Goal: Information Seeking & Learning: Find specific fact

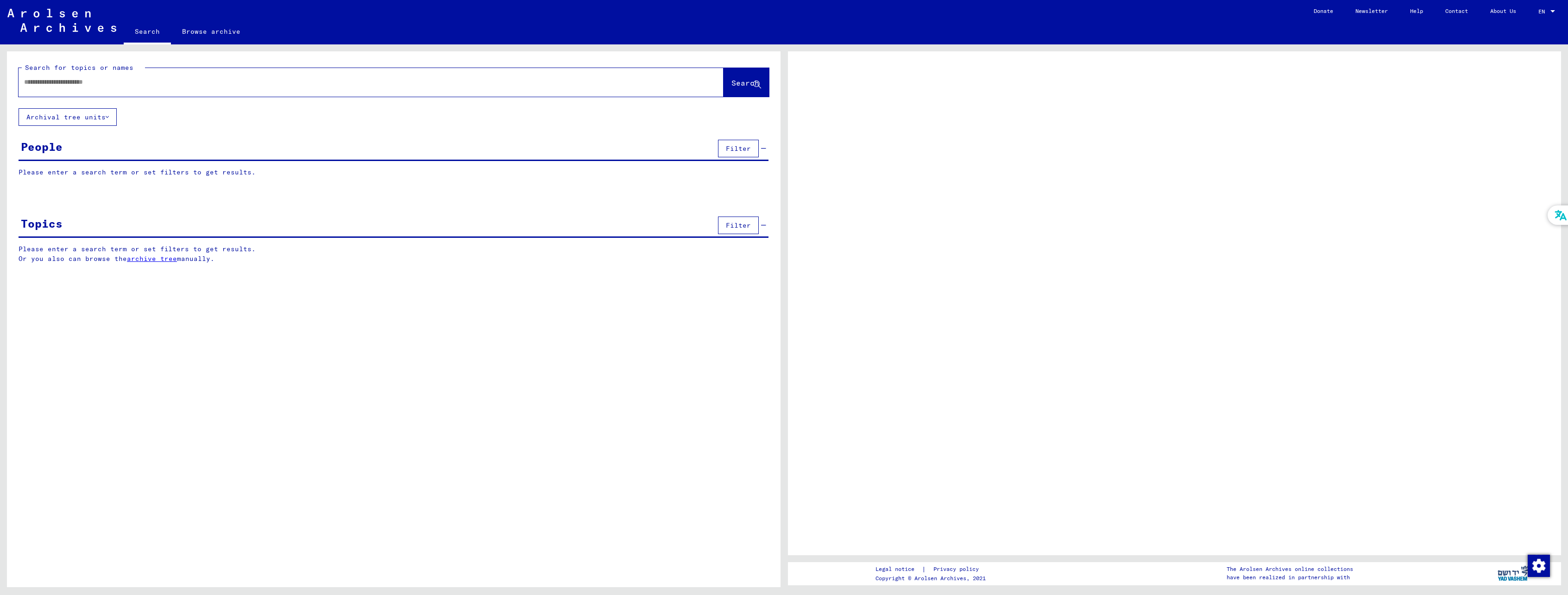
click at [155, 79] on input "text" at bounding box center [363, 82] width 677 height 10
type input "******"
click at [727, 76] on button "Search" at bounding box center [746, 82] width 45 height 29
click at [736, 80] on span "Search" at bounding box center [745, 83] width 28 height 9
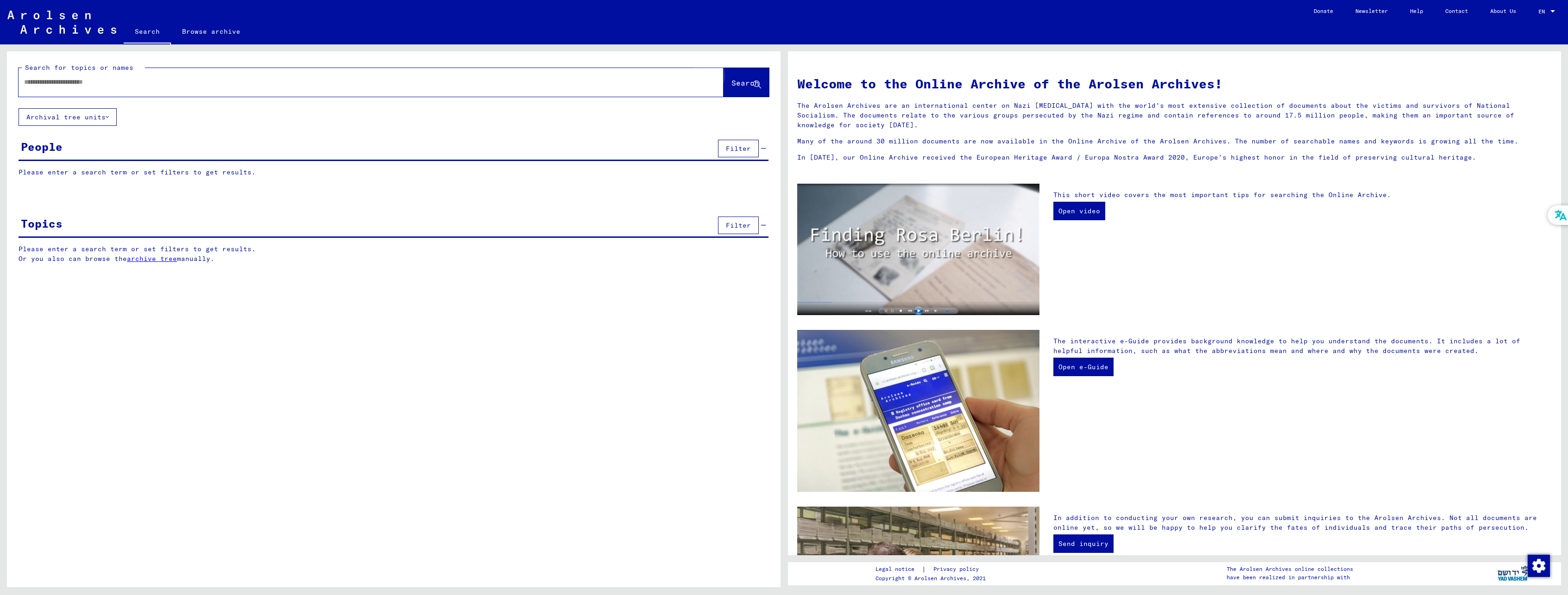
click at [746, 87] on span "Search" at bounding box center [745, 83] width 28 height 9
click at [139, 82] on input "text" at bounding box center [360, 82] width 672 height 10
click at [747, 85] on span "Search" at bounding box center [745, 83] width 28 height 9
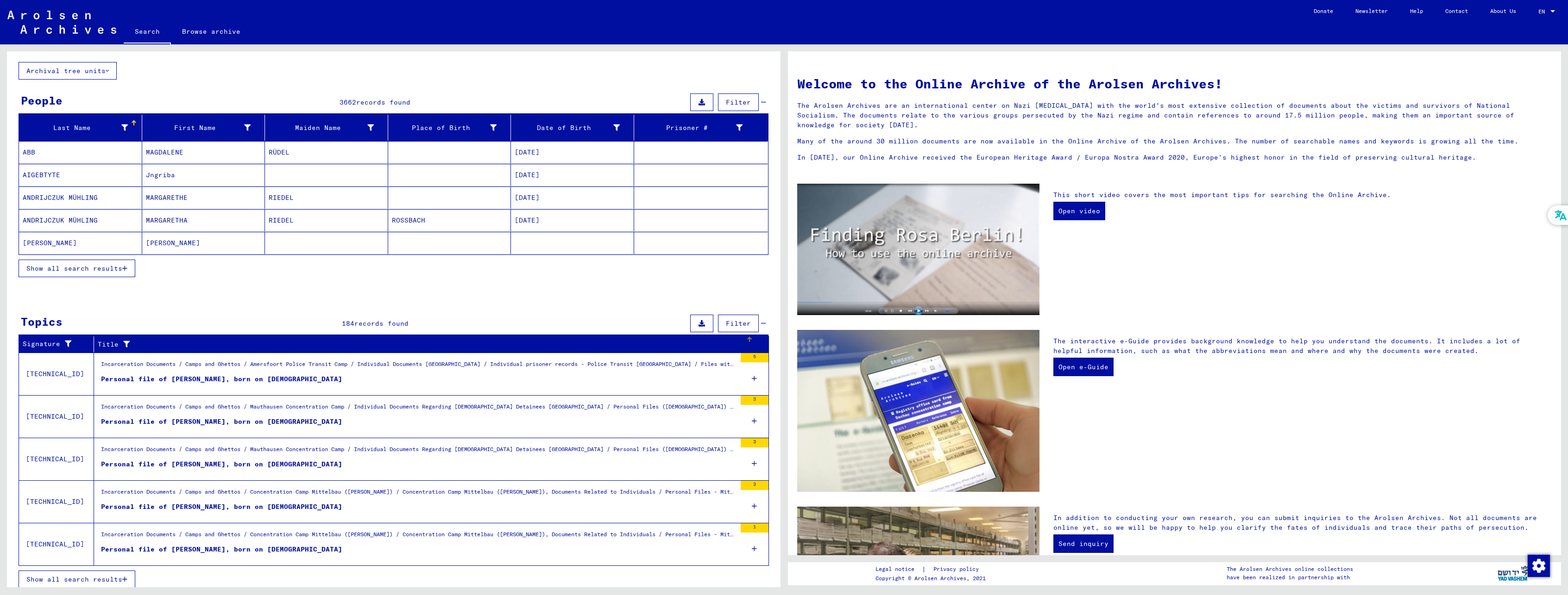
scroll to position [53, 0]
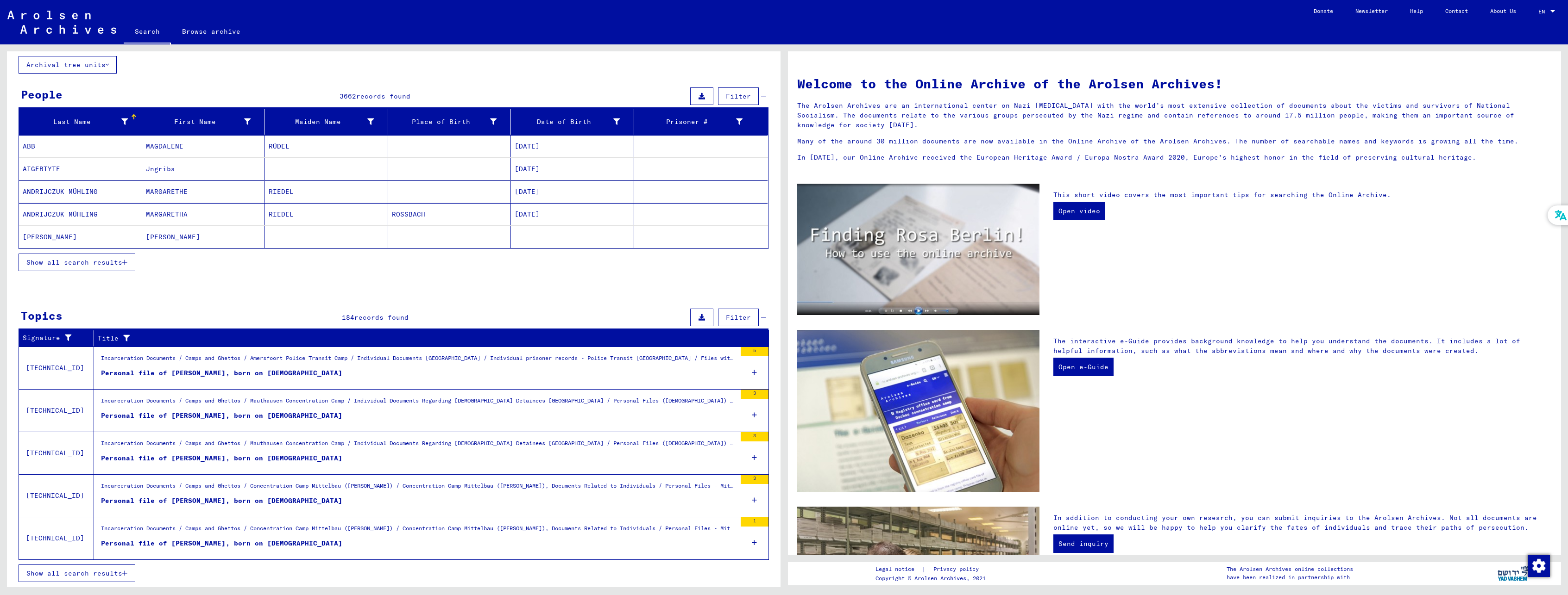
click at [130, 262] on button "Show all search results" at bounding box center [76, 262] width 116 height 18
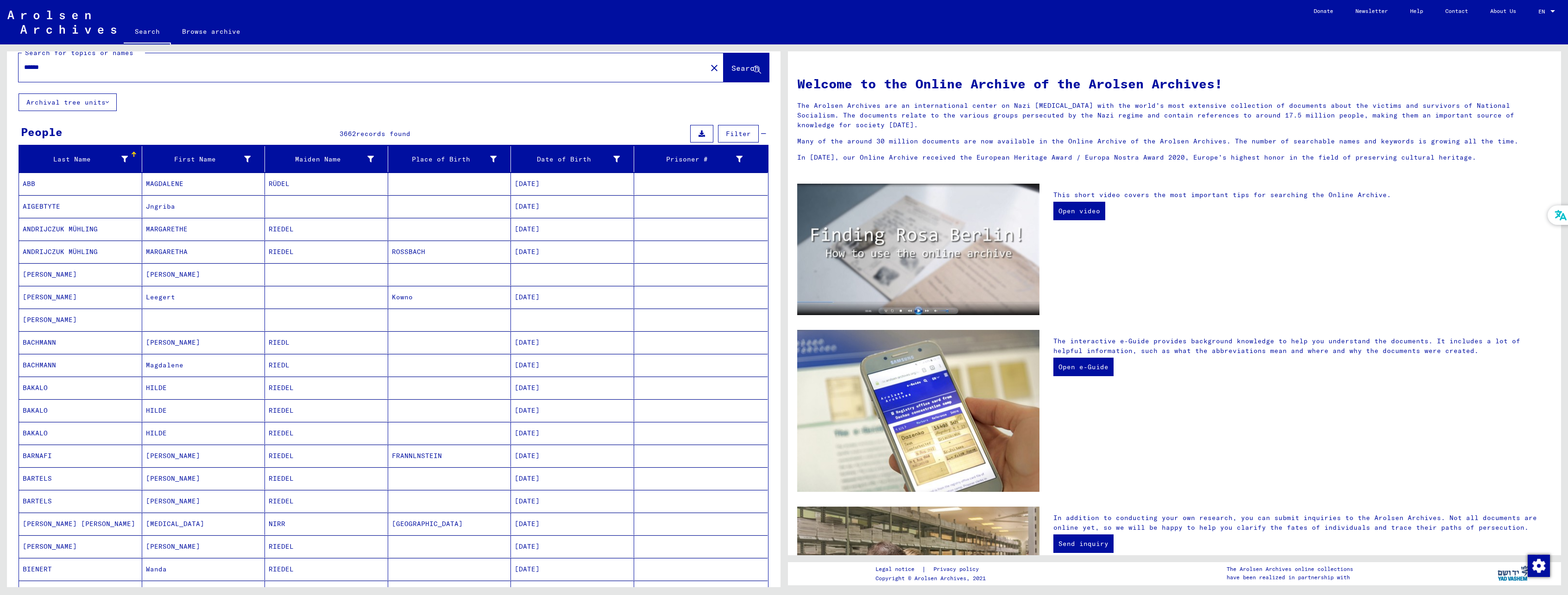
scroll to position [6, 0]
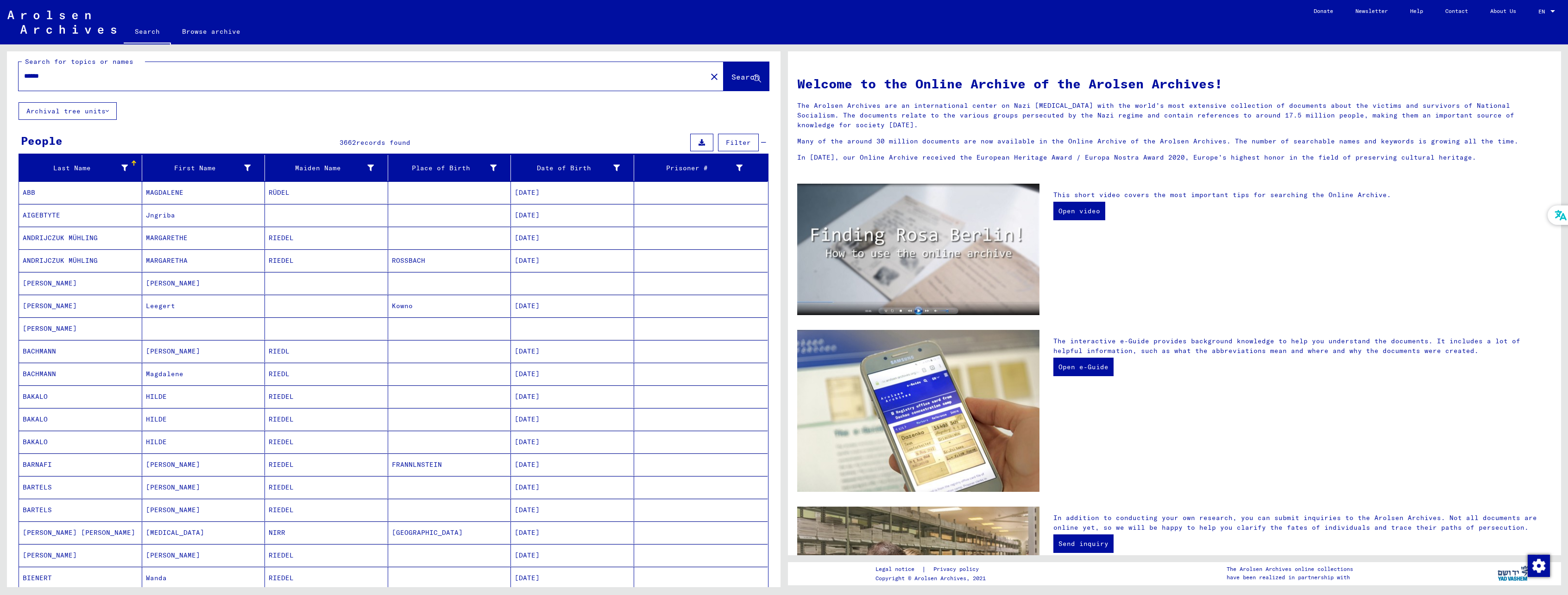
click at [123, 80] on input "******" at bounding box center [360, 76] width 672 height 10
click at [25, 76] on input "******" at bounding box center [360, 76] width 672 height 10
type input "**********"
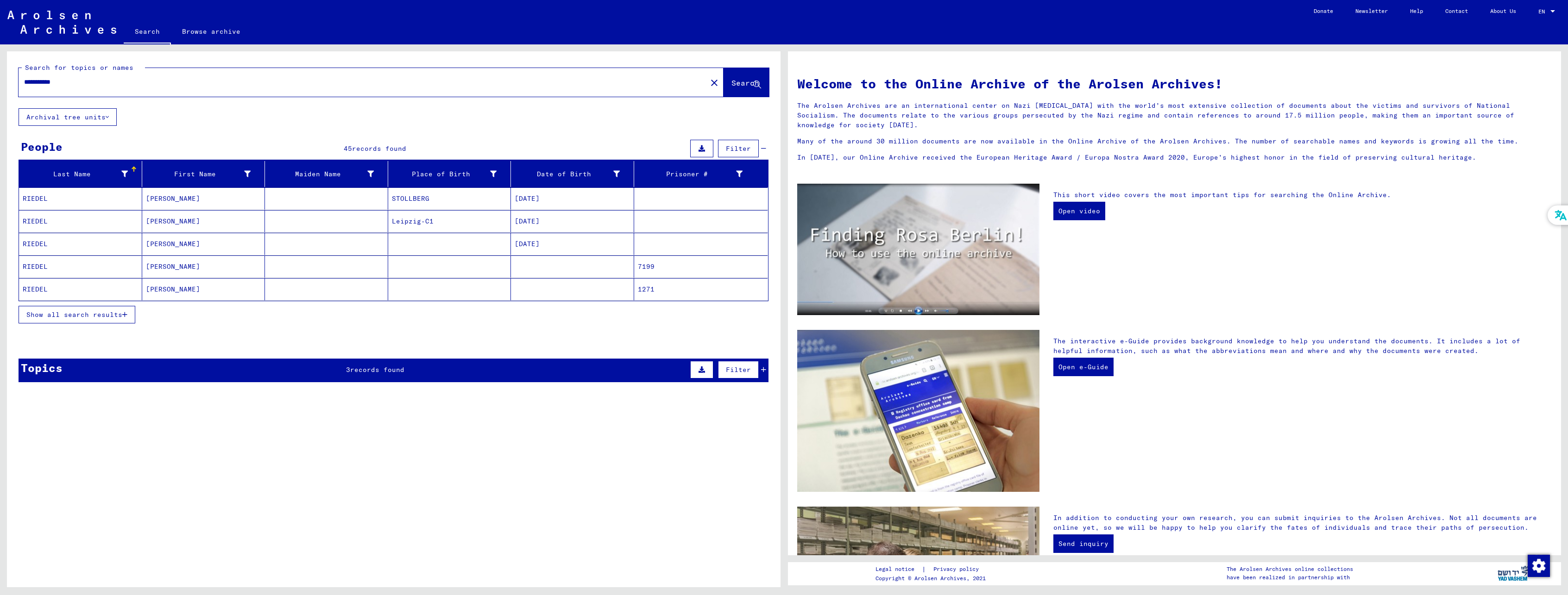
click at [169, 222] on mat-cell "[PERSON_NAME]" at bounding box center [203, 222] width 123 height 22
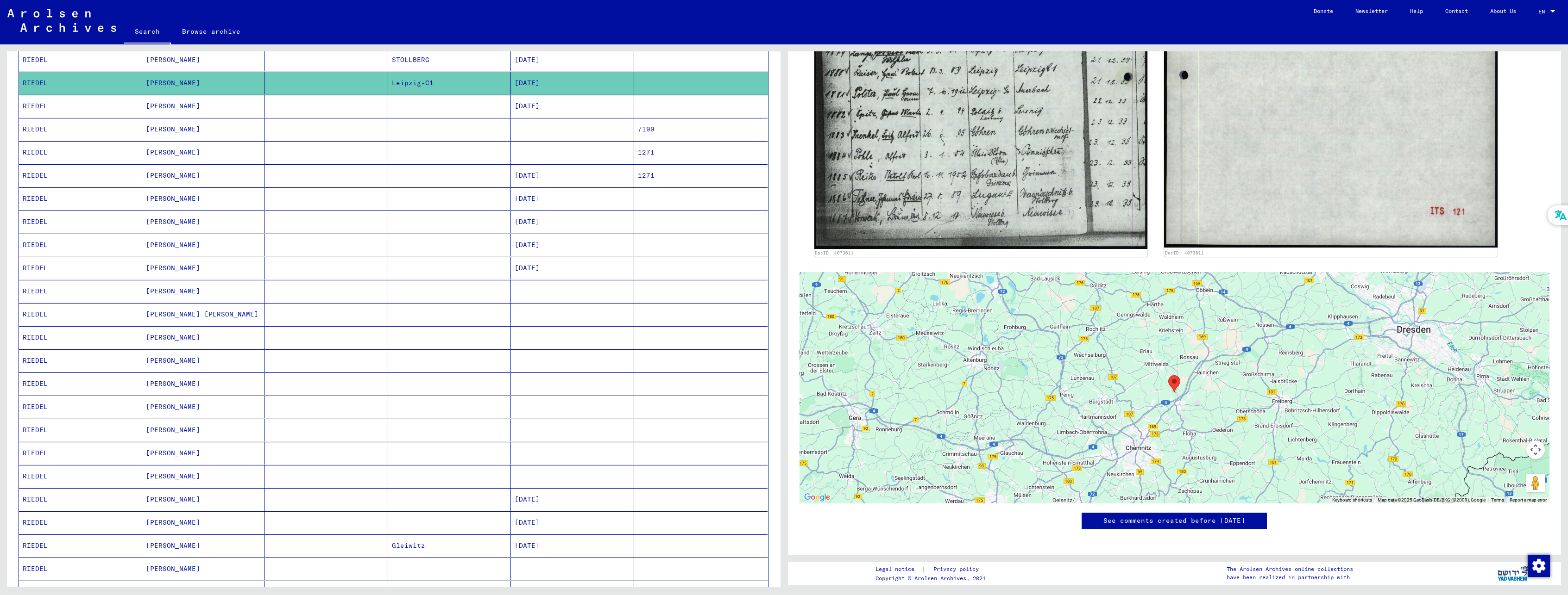
scroll to position [231, 0]
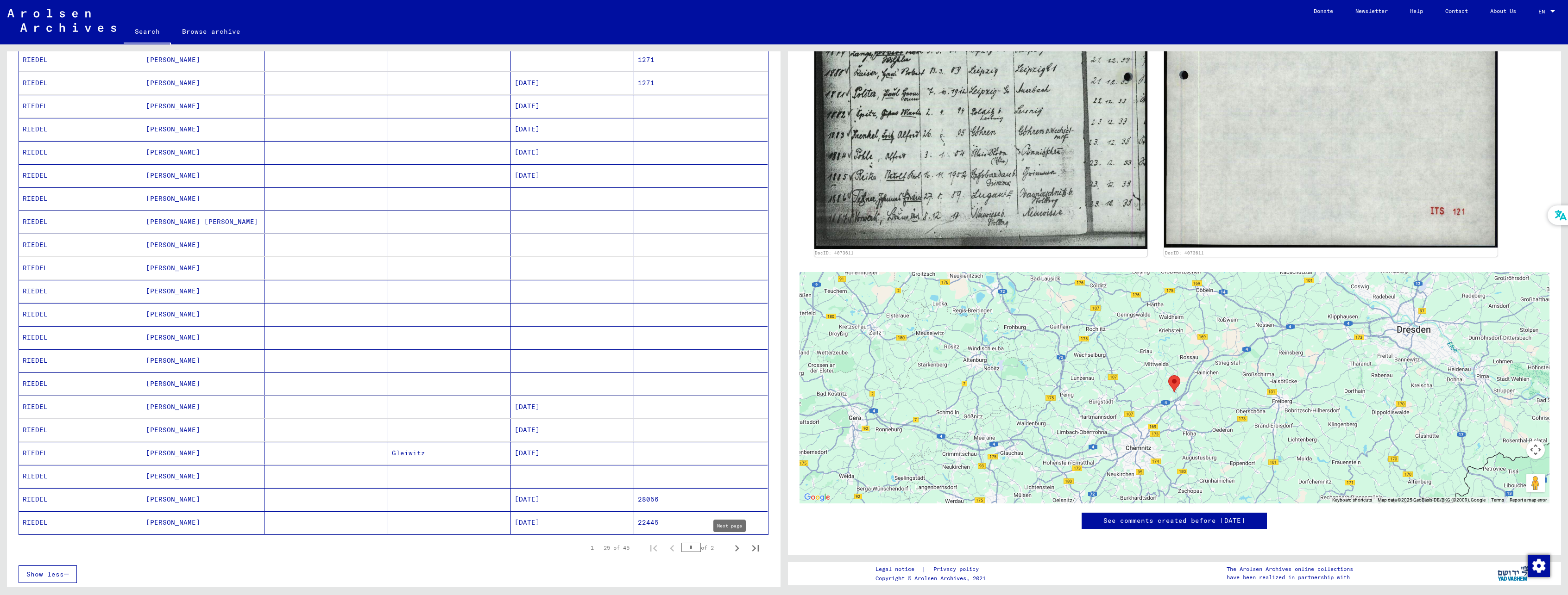
click at [730, 546] on icon "Next page" at bounding box center [737, 548] width 13 height 13
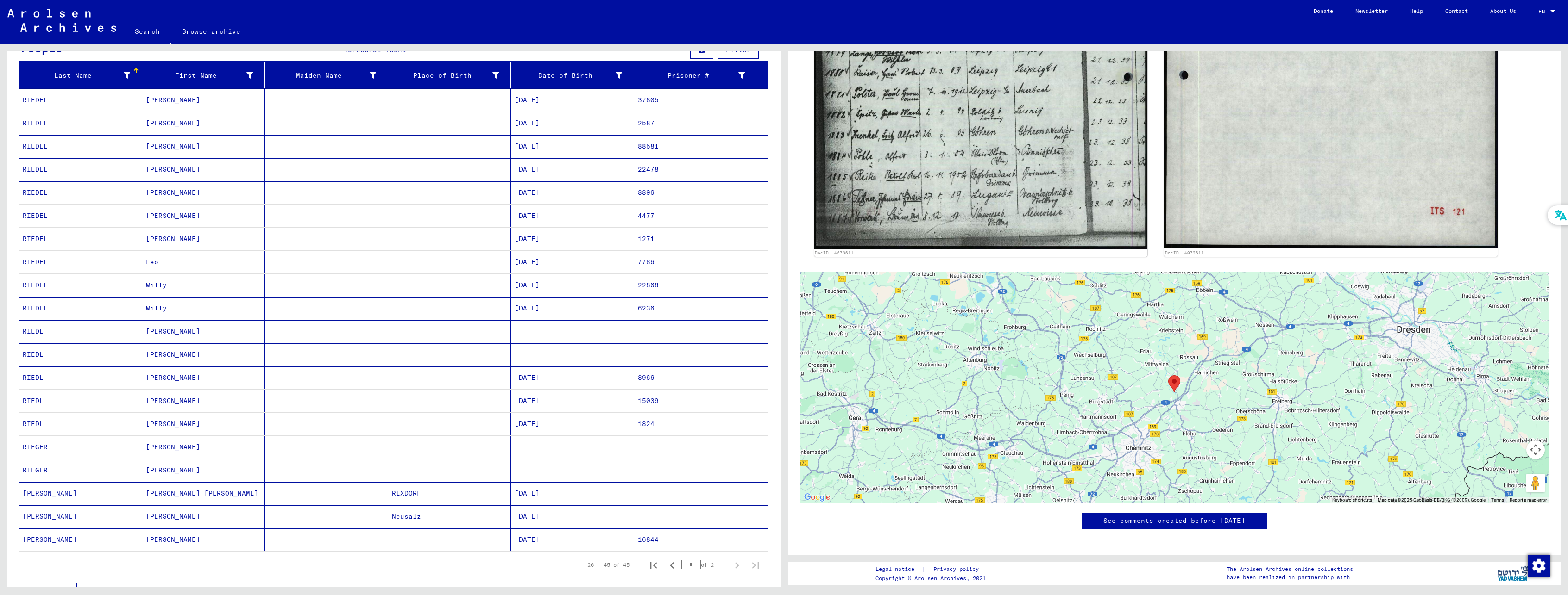
scroll to position [93, 0]
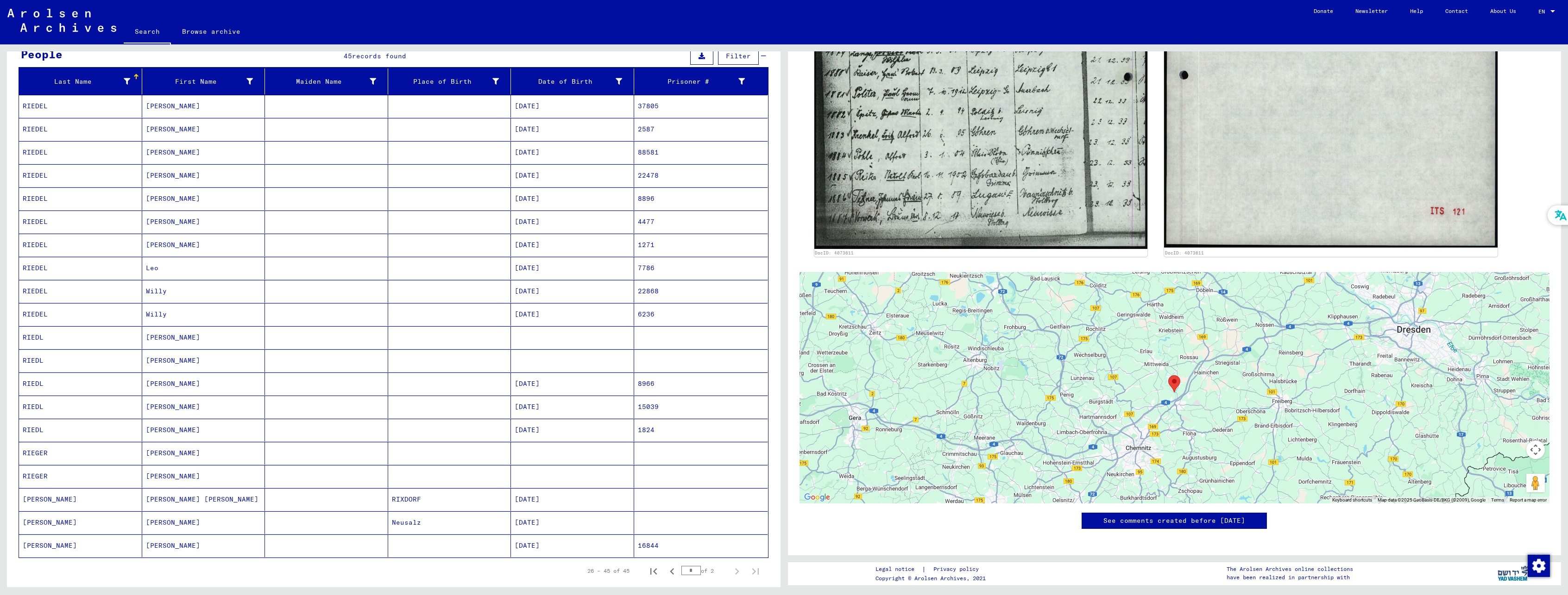
click at [154, 336] on mat-cell "[PERSON_NAME]" at bounding box center [203, 337] width 123 height 22
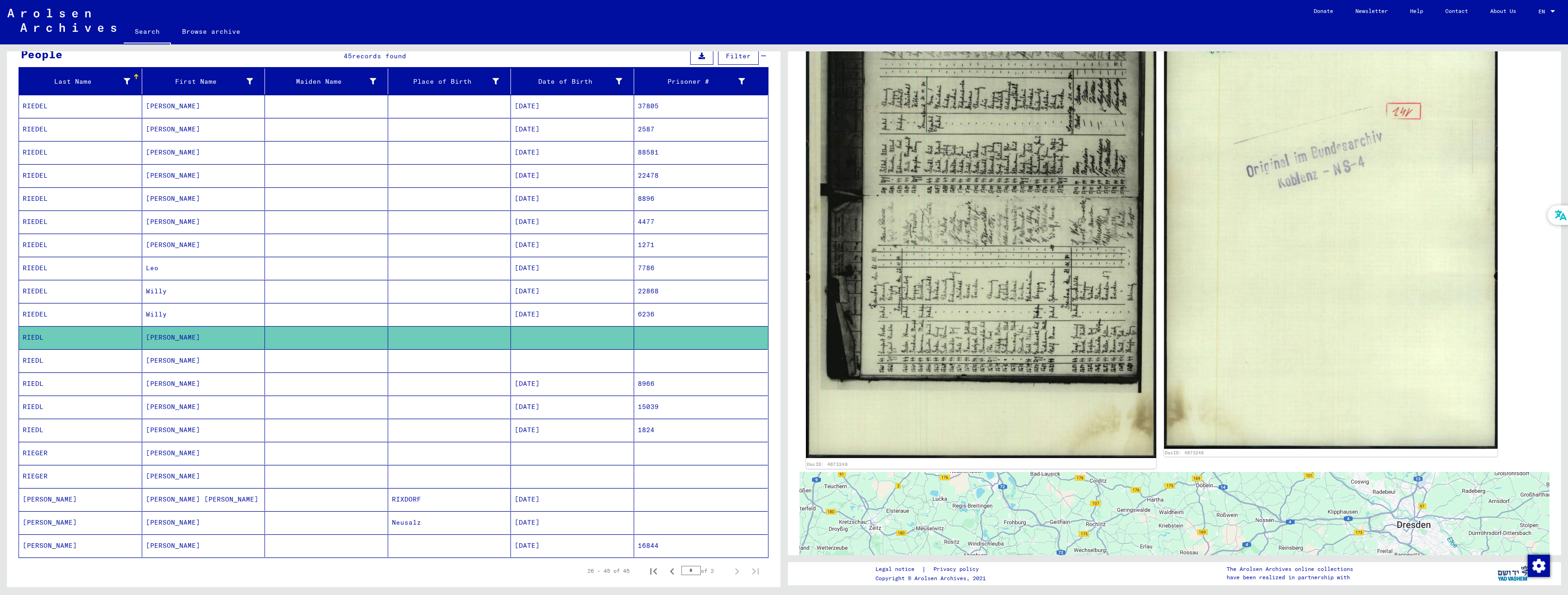
scroll to position [370, 0]
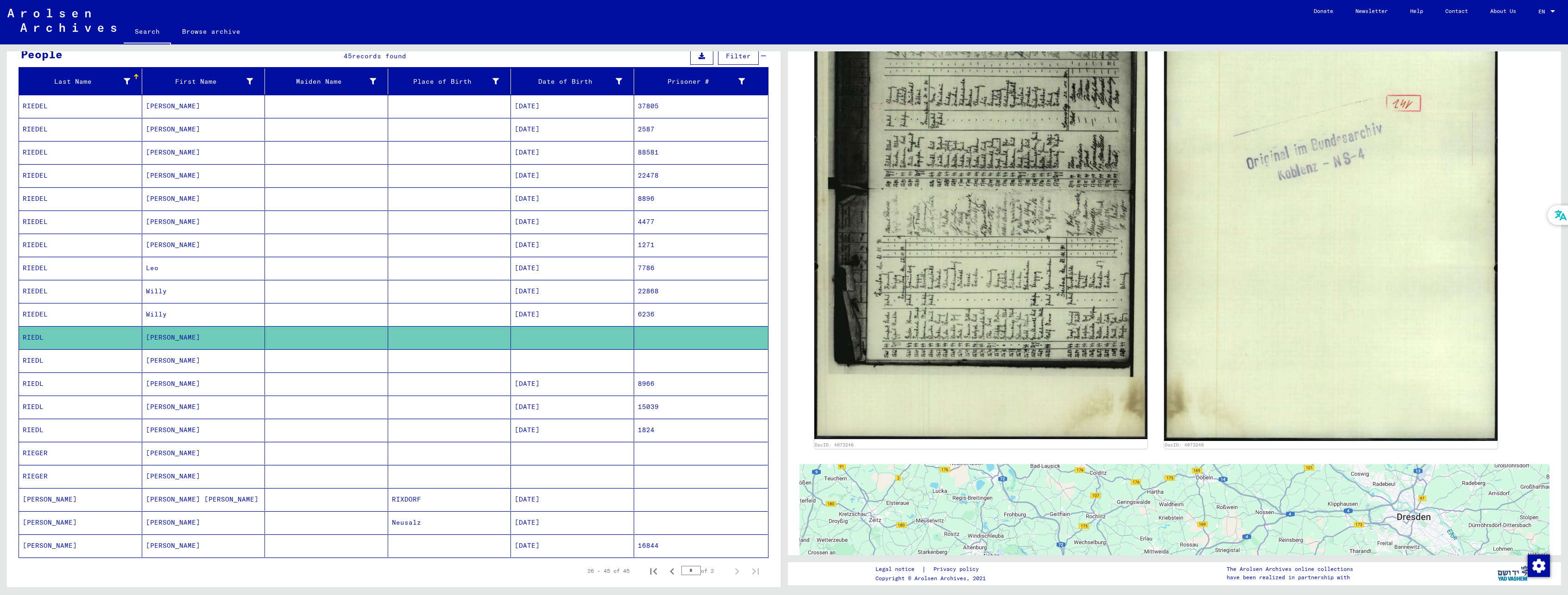
click at [209, 357] on mat-cell "[PERSON_NAME]" at bounding box center [203, 360] width 123 height 22
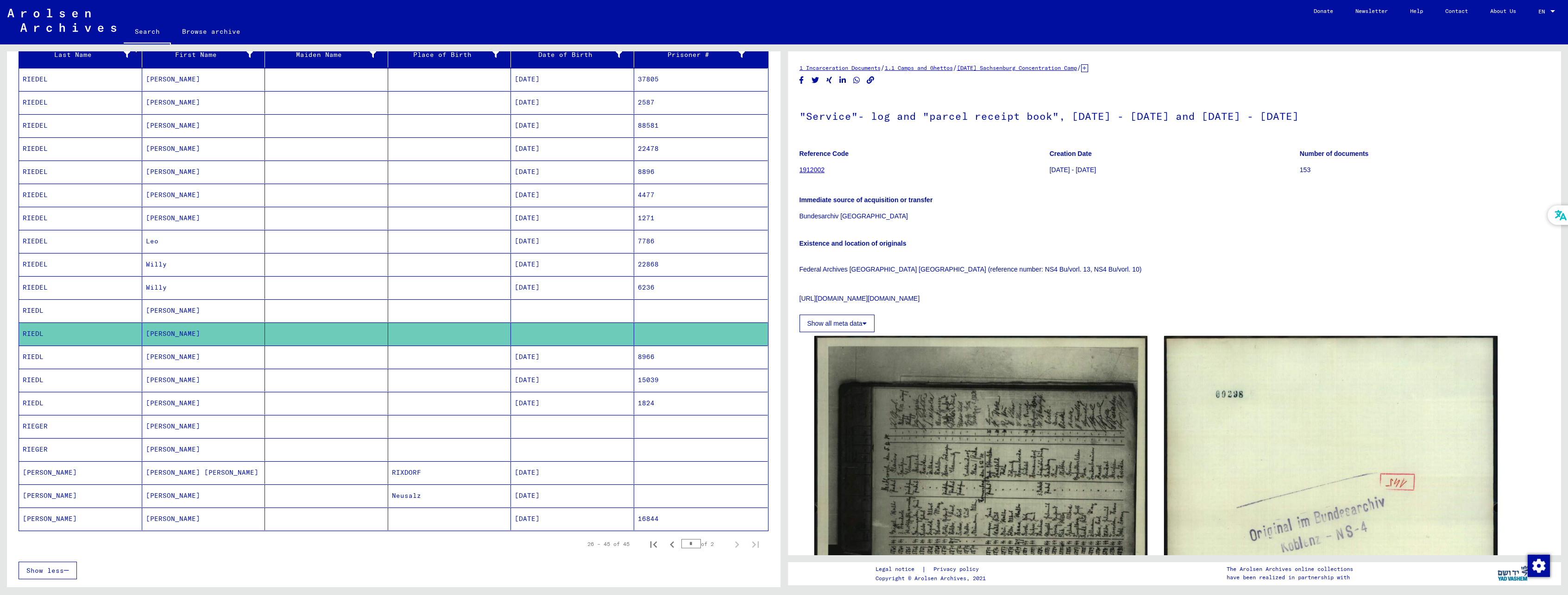
scroll to position [231, 0]
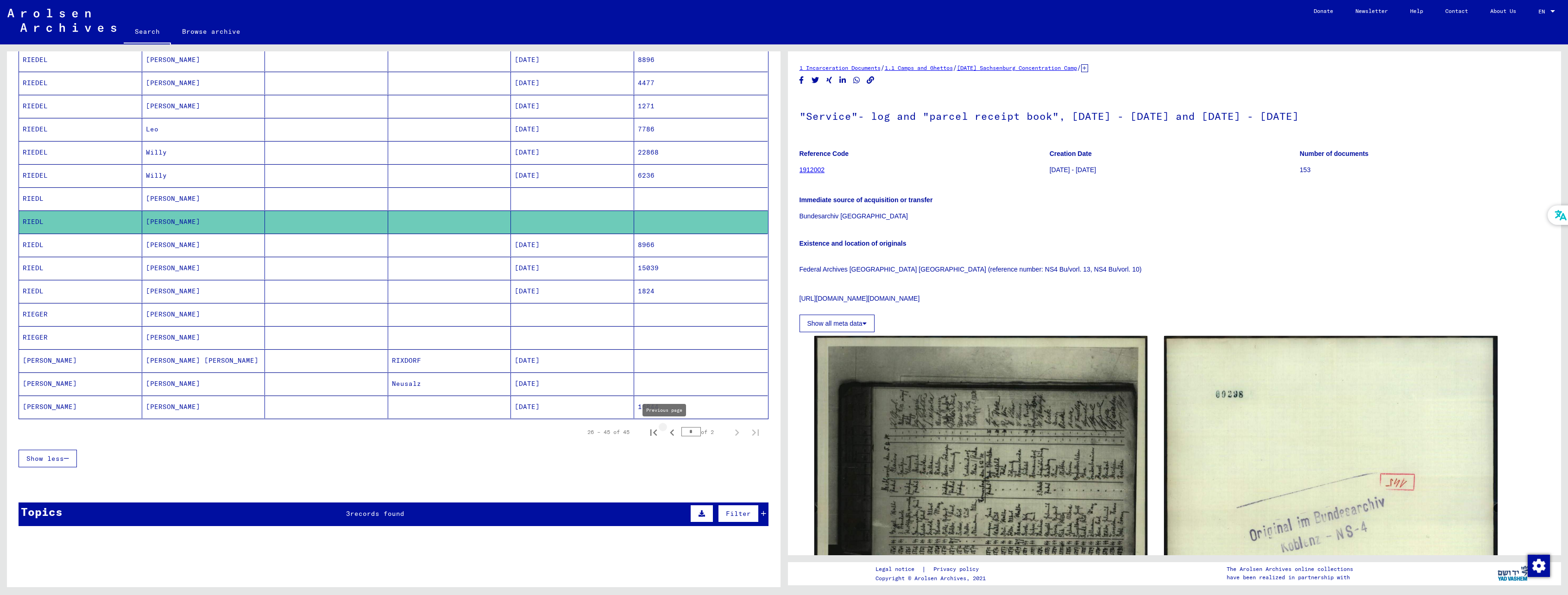
click at [669, 431] on icon "Previous page" at bounding box center [672, 433] width 13 height 13
type input "*"
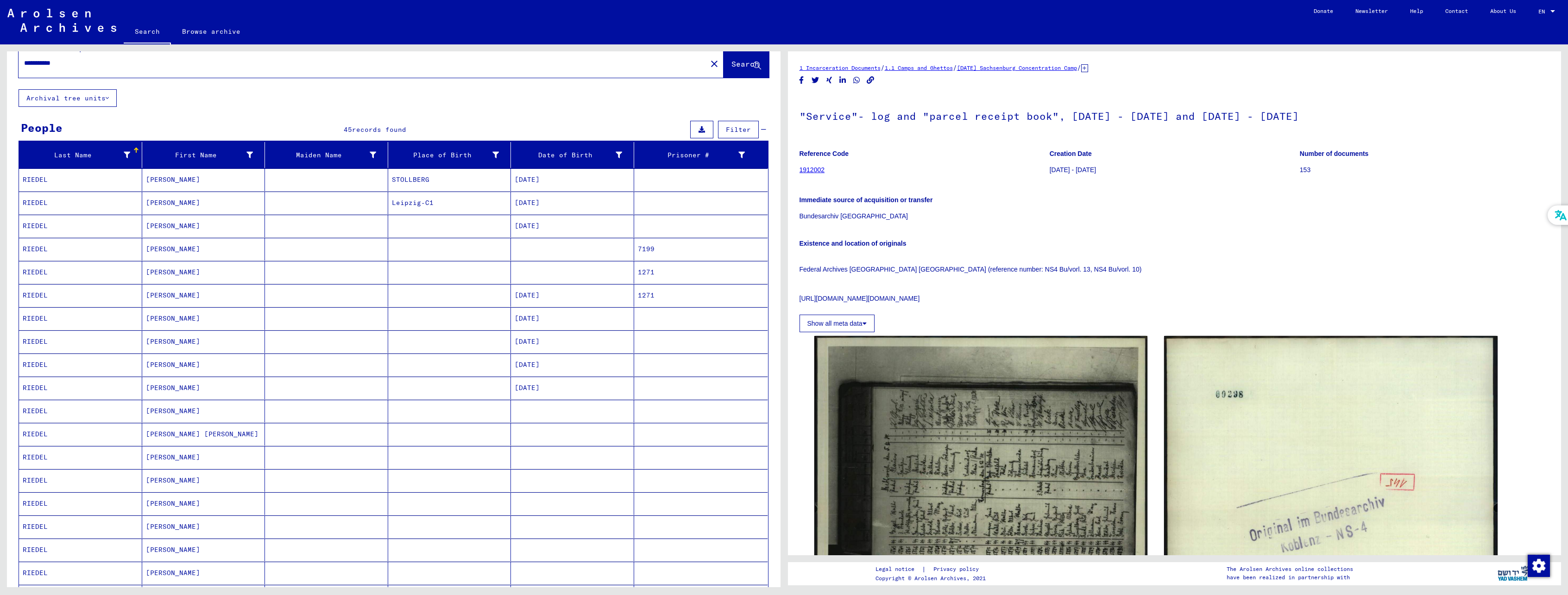
scroll to position [0, 0]
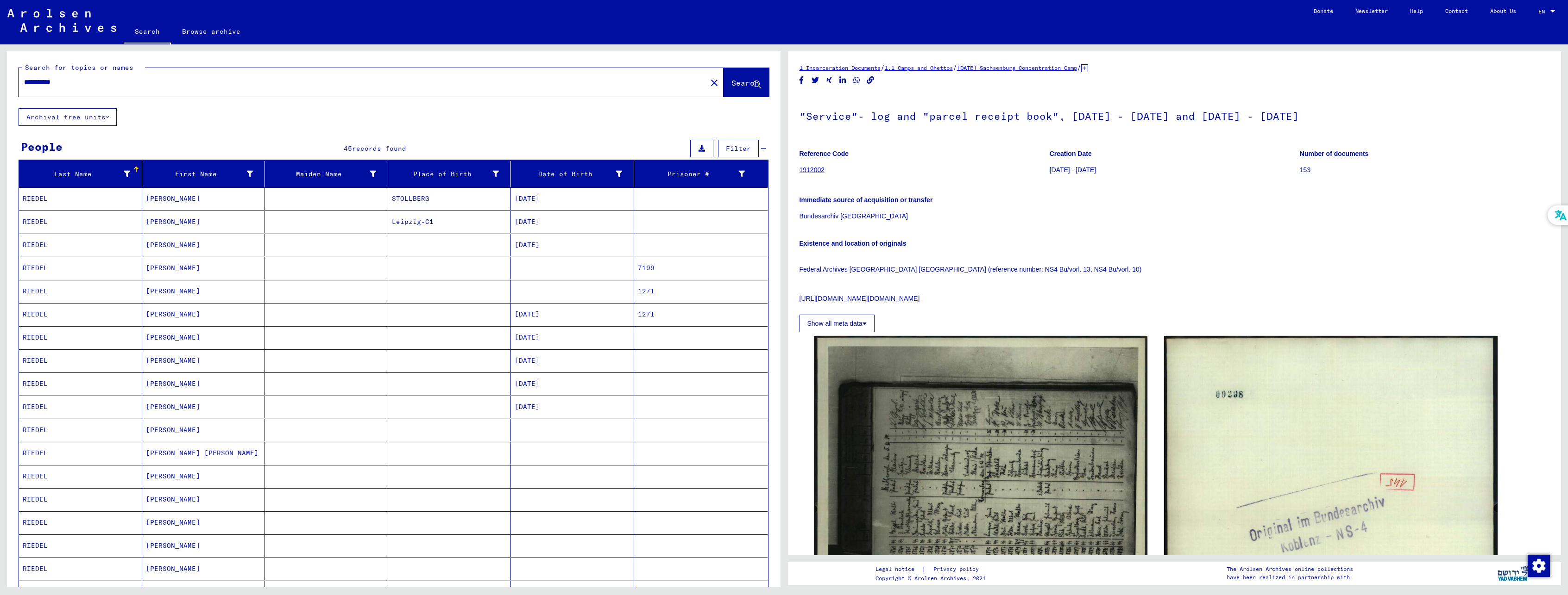
drag, startPoint x: 41, startPoint y: 82, endPoint x: -53, endPoint y: 96, distance: 95.0
click at [0, 96] on html "**********" at bounding box center [784, 297] width 1568 height 595
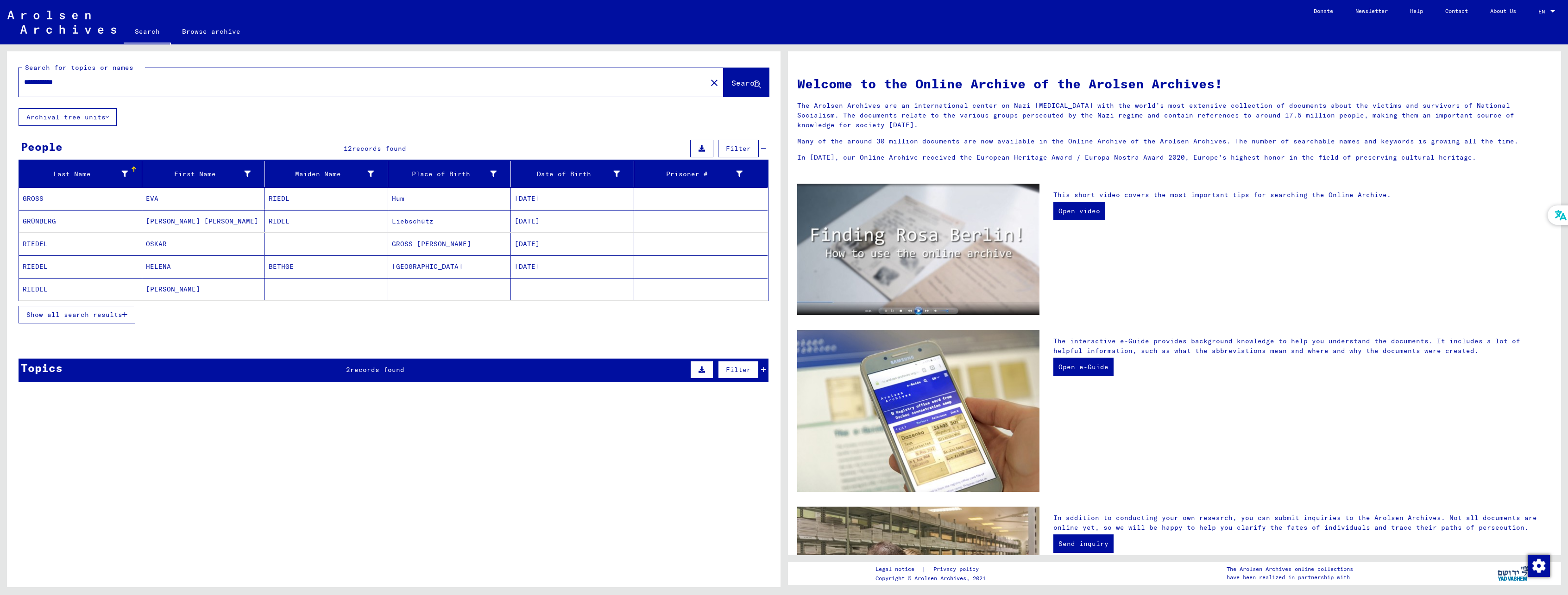
drag, startPoint x: 51, startPoint y: 82, endPoint x: 201, endPoint y: 85, distance: 150.0
click at [201, 85] on input "**********" at bounding box center [360, 82] width 672 height 10
type input "**********"
click at [58, 265] on mat-cell "RIEDEL" at bounding box center [80, 267] width 123 height 22
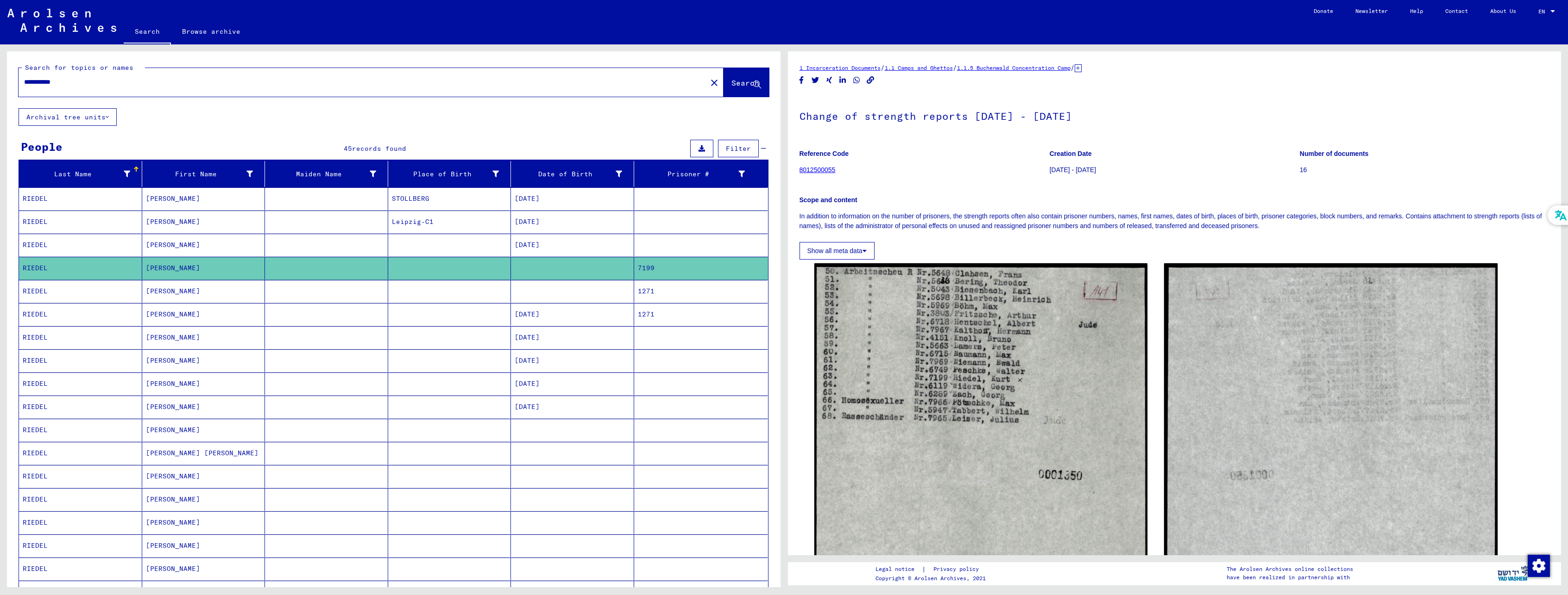
click at [213, 293] on mat-cell "[PERSON_NAME]" at bounding box center [203, 291] width 123 height 22
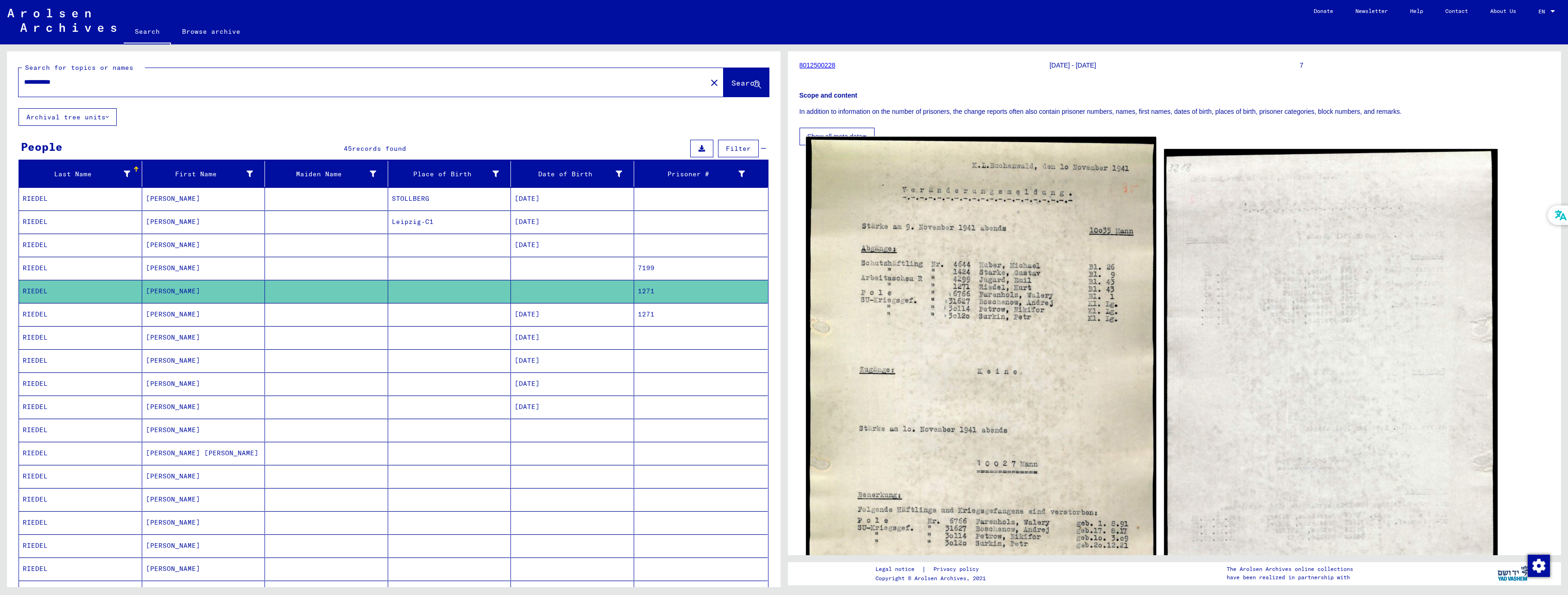
scroll to position [139, 0]
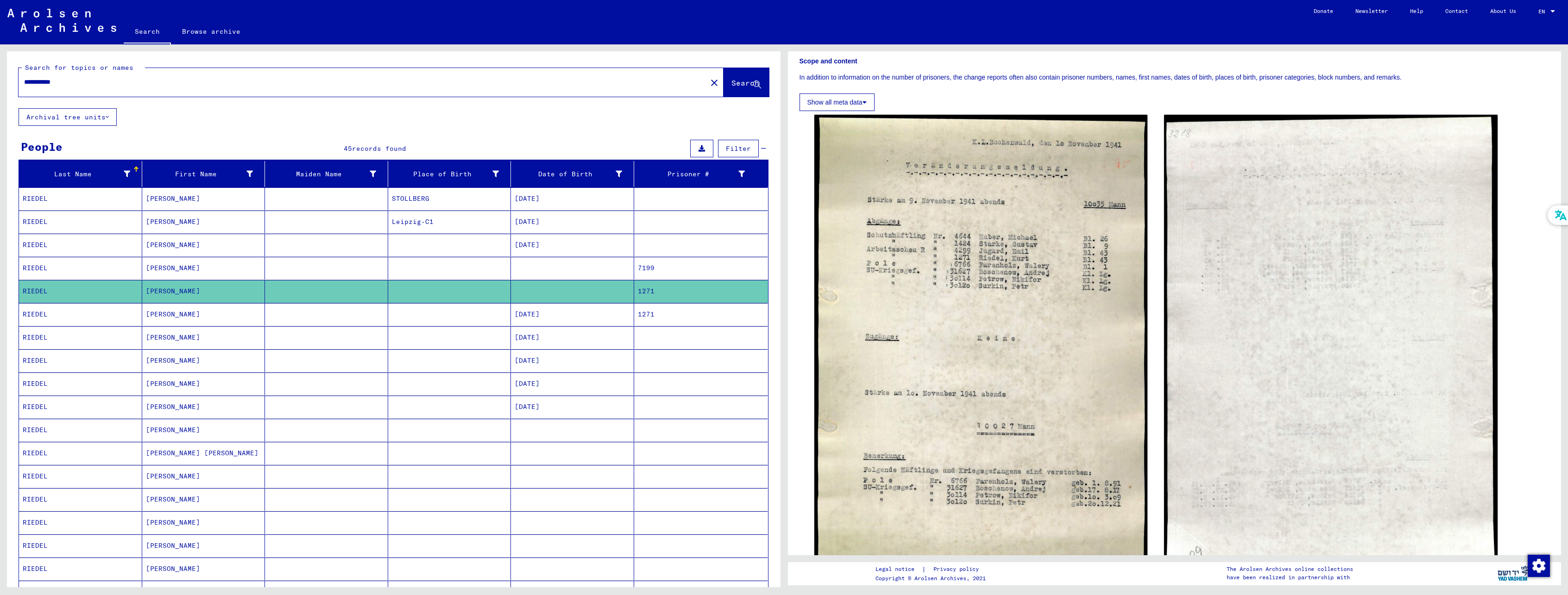
click at [207, 318] on mat-cell "[PERSON_NAME]" at bounding box center [203, 314] width 123 height 22
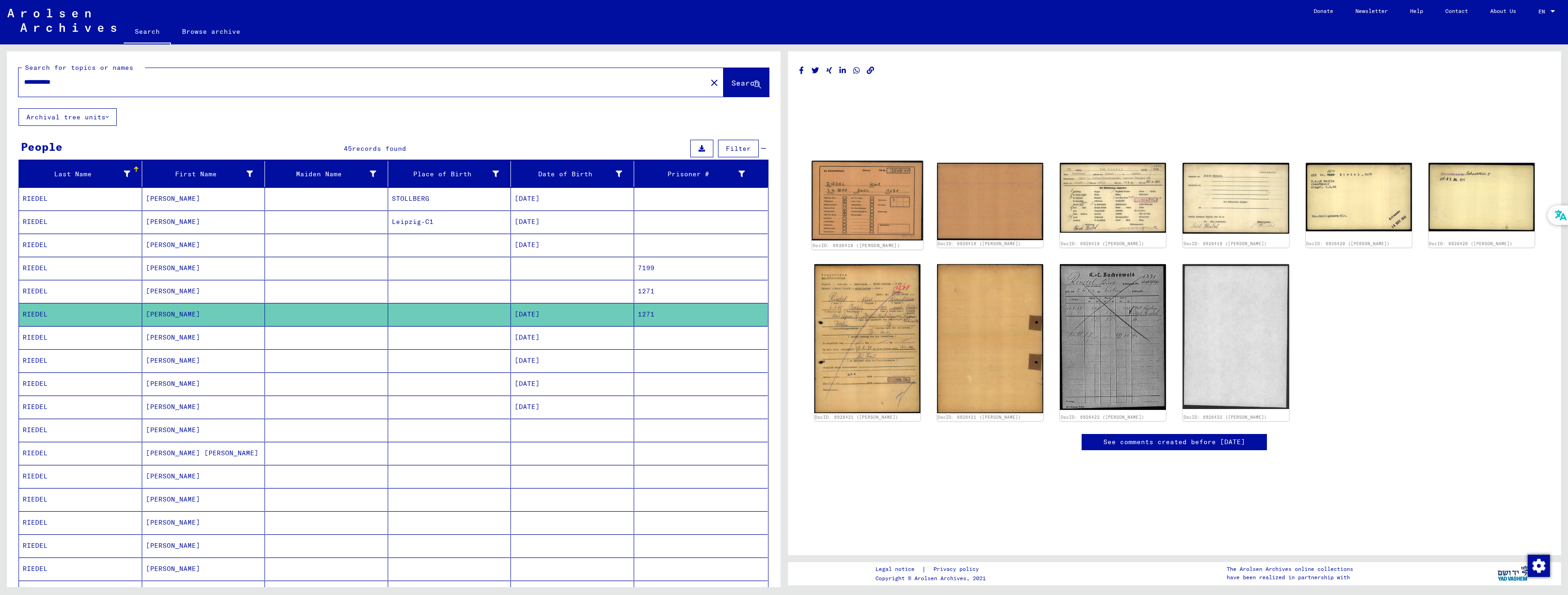
click at [879, 213] on img at bounding box center [867, 201] width 112 height 80
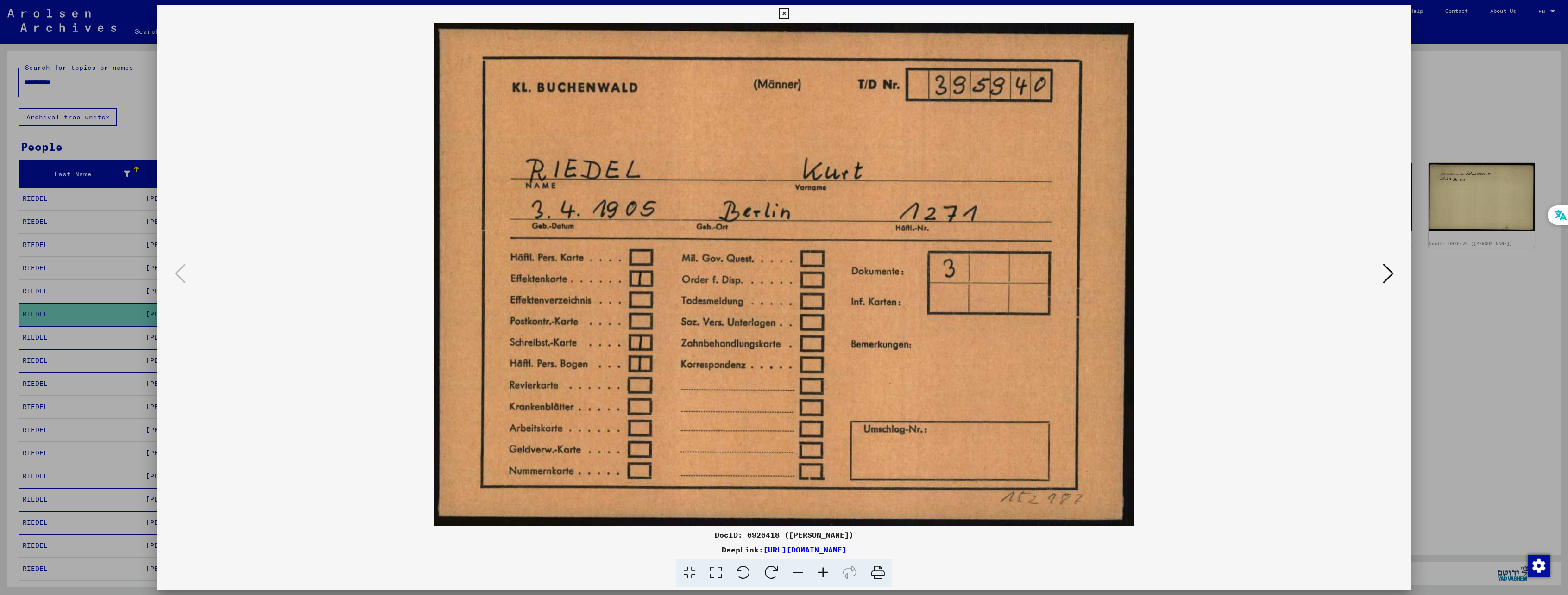
click at [1388, 279] on icon at bounding box center [1388, 274] width 11 height 22
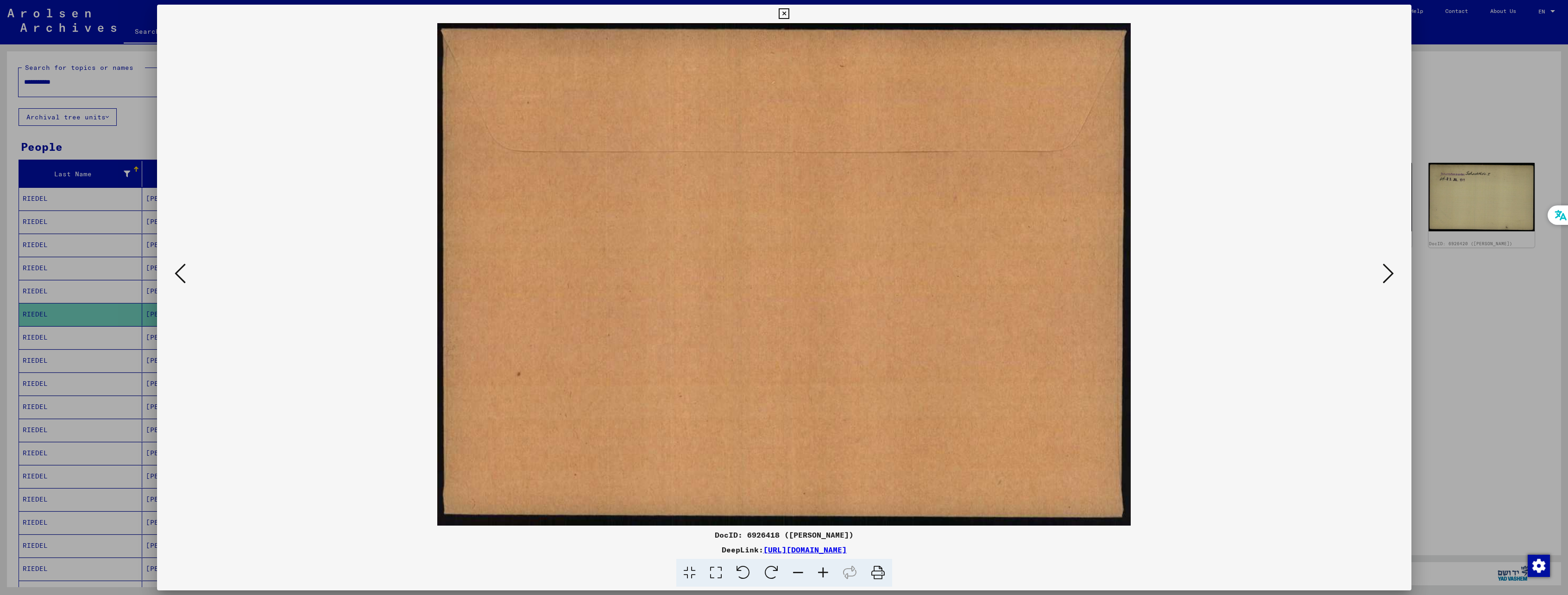
click at [1388, 279] on icon at bounding box center [1388, 274] width 11 height 22
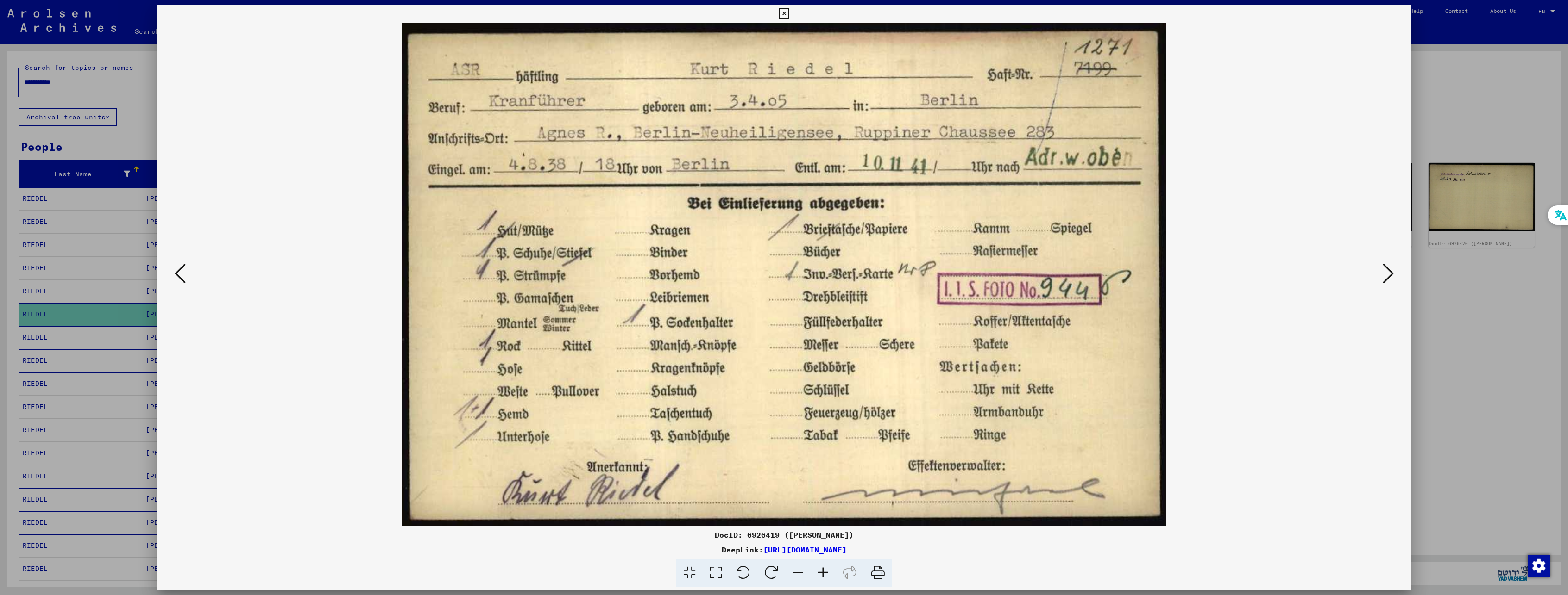
click at [1388, 279] on icon at bounding box center [1388, 274] width 11 height 22
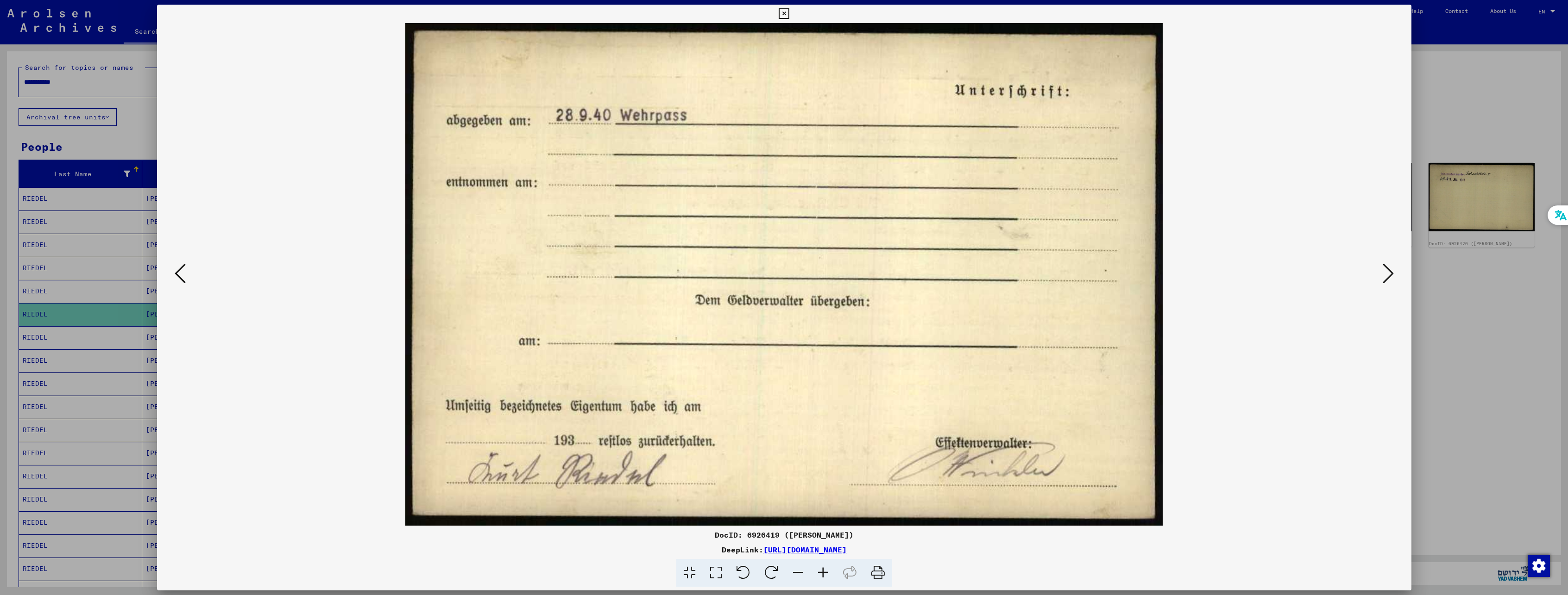
click at [1388, 279] on icon at bounding box center [1388, 274] width 11 height 22
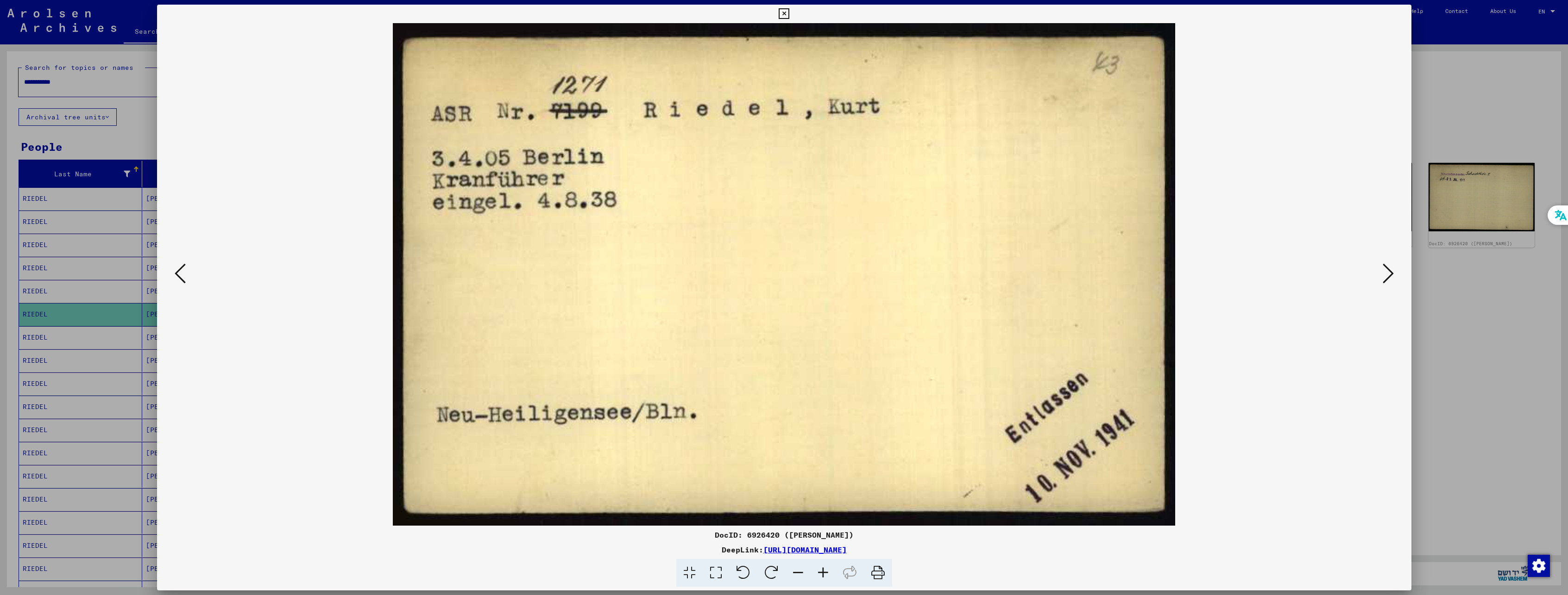
click at [1388, 279] on icon at bounding box center [1388, 274] width 11 height 22
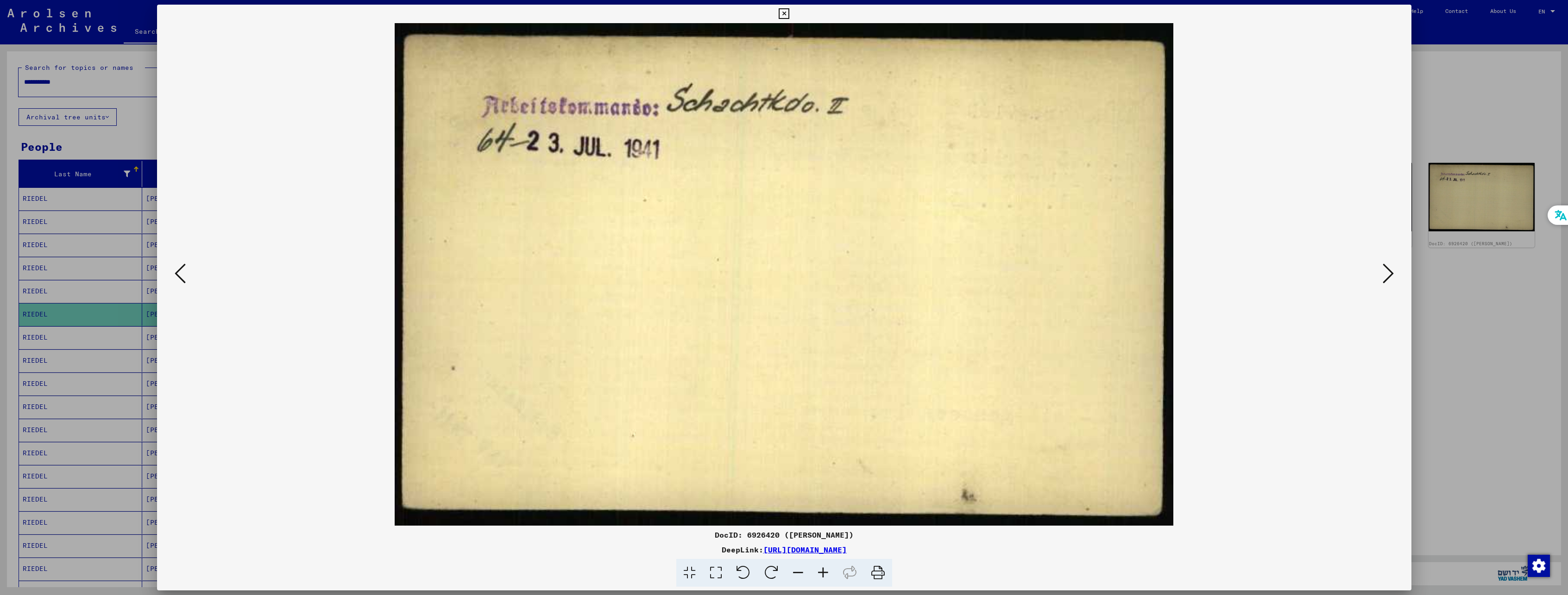
click at [1388, 279] on icon at bounding box center [1388, 274] width 11 height 22
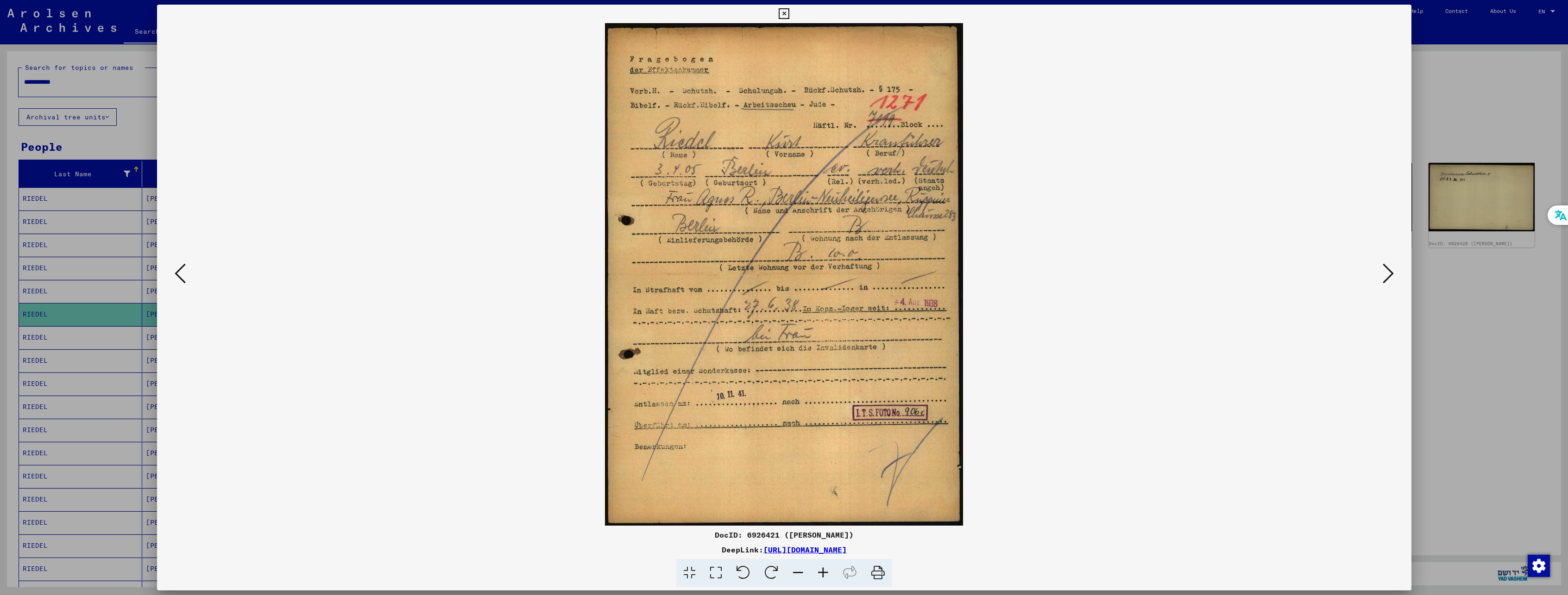
click at [1385, 271] on icon at bounding box center [1388, 274] width 11 height 22
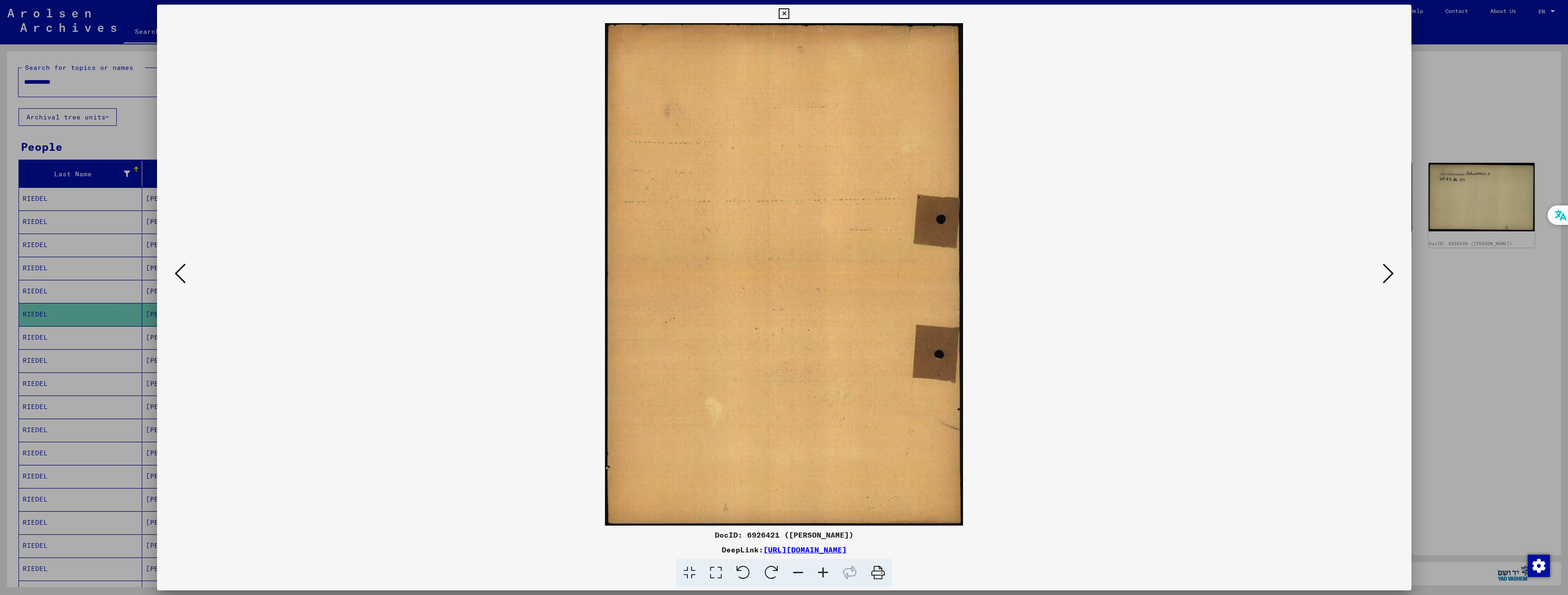
click at [1385, 271] on icon at bounding box center [1388, 274] width 11 height 22
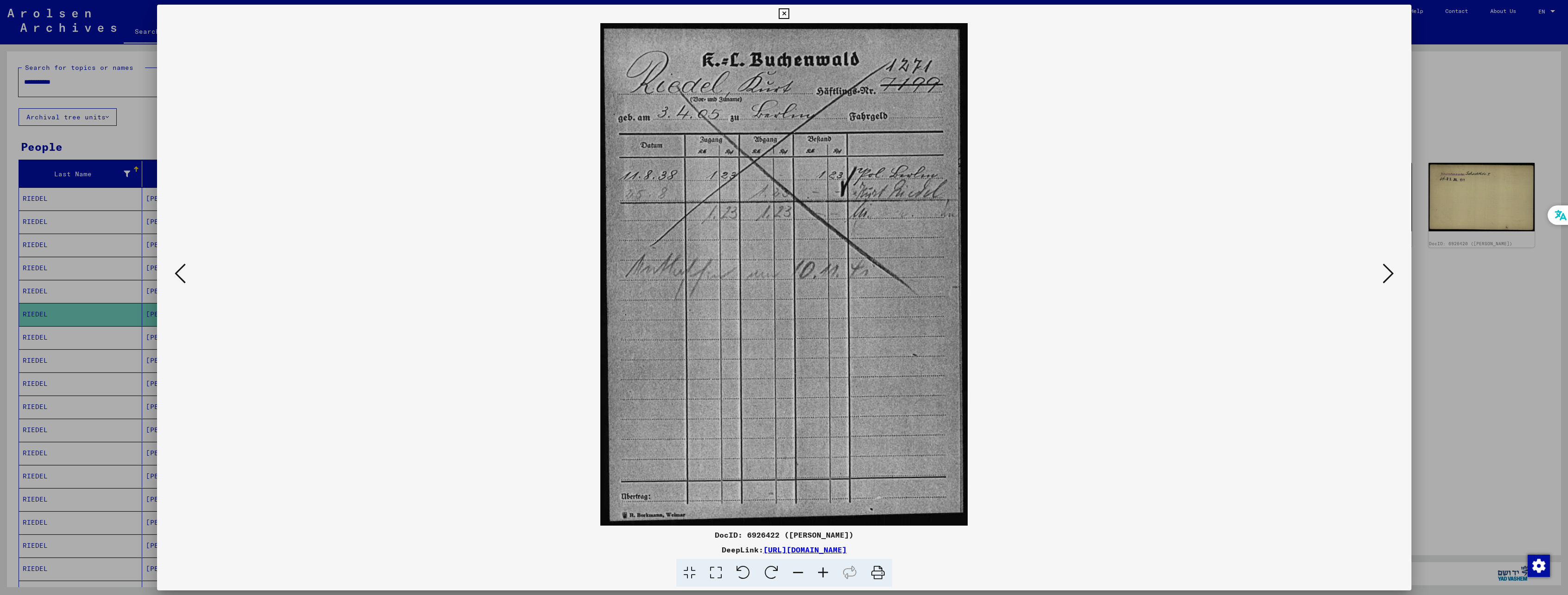
click at [1385, 271] on icon at bounding box center [1388, 274] width 11 height 22
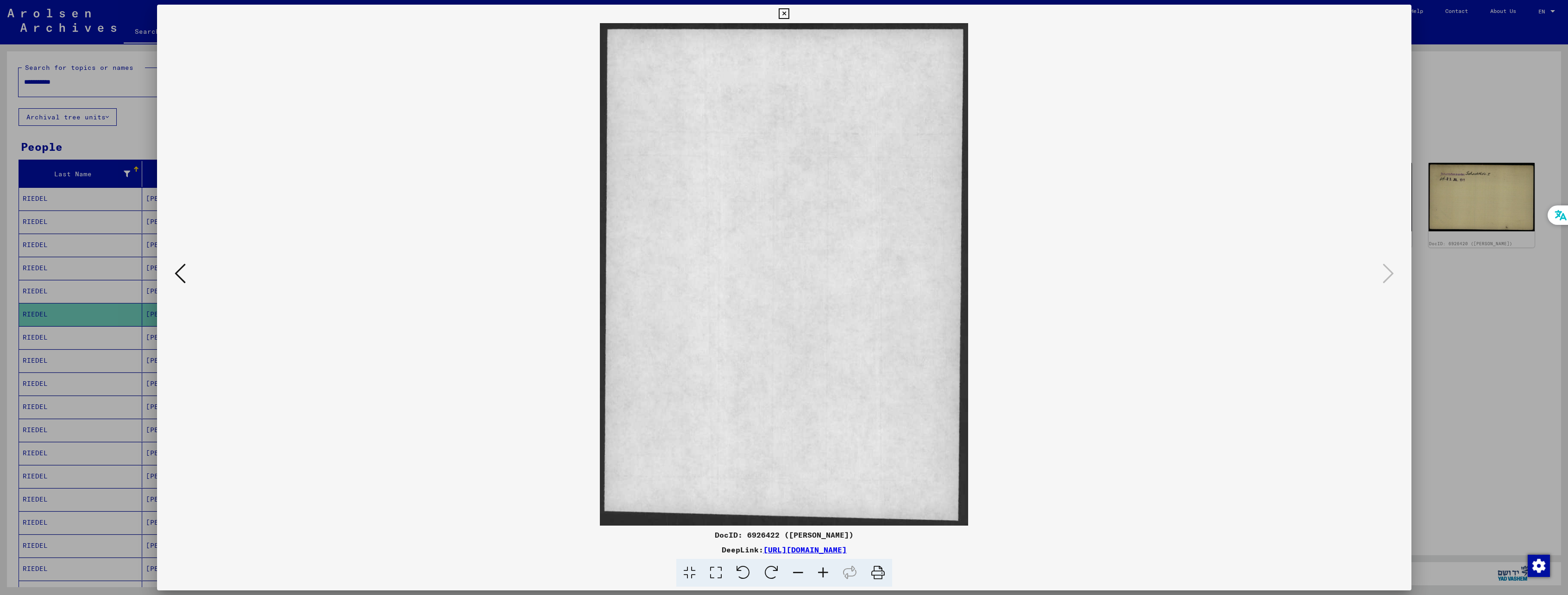
click at [184, 274] on icon at bounding box center [180, 274] width 11 height 22
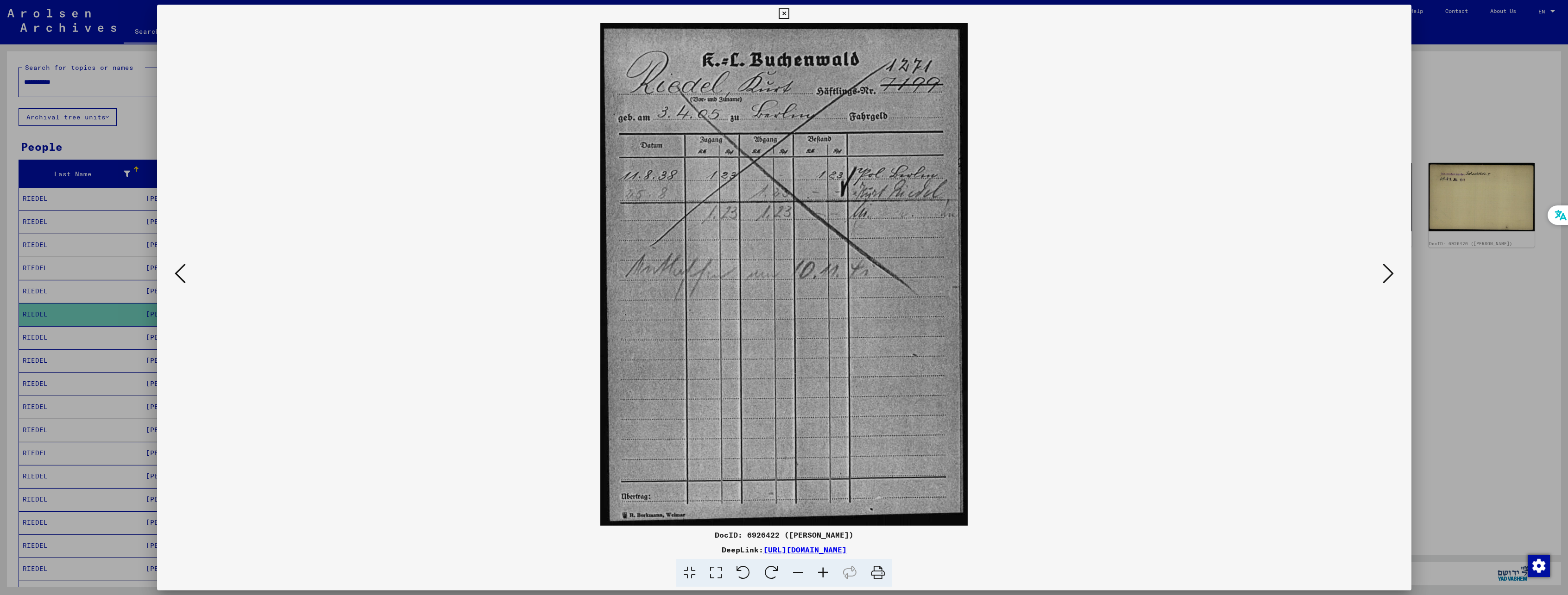
click at [1390, 275] on icon at bounding box center [1388, 274] width 11 height 22
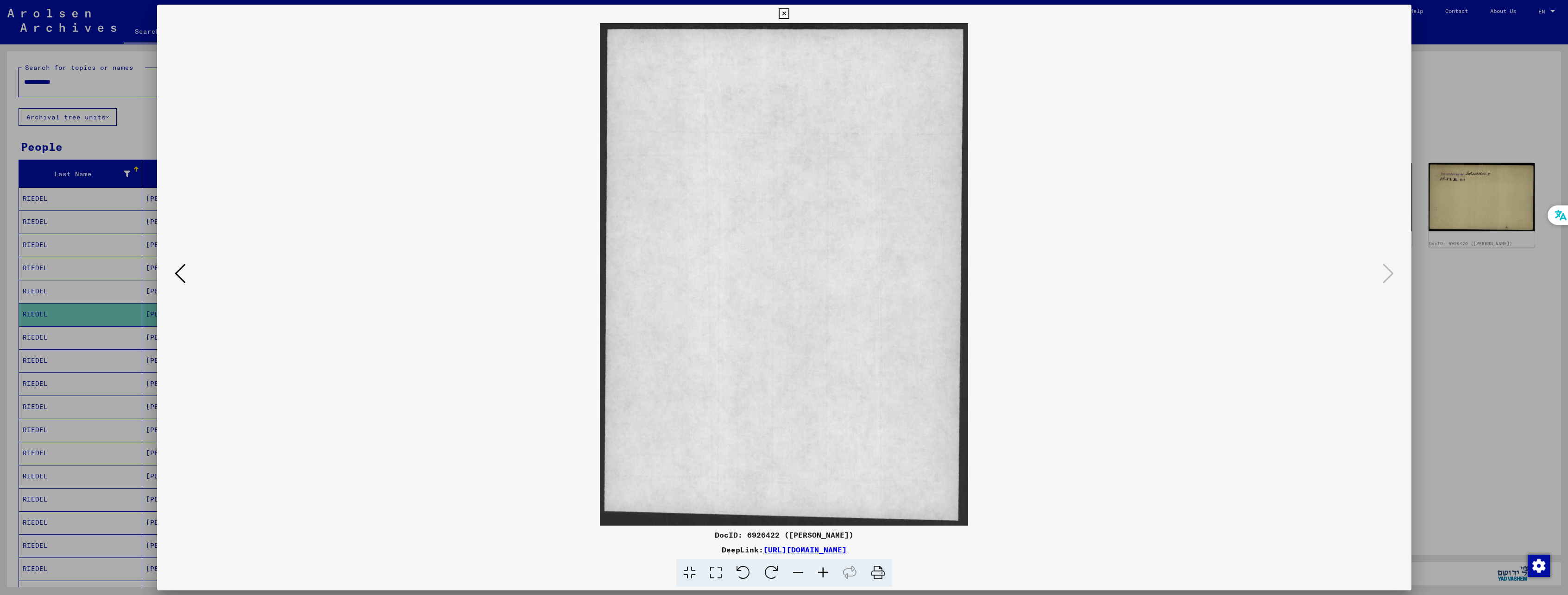
click at [1432, 73] on div at bounding box center [784, 297] width 1568 height 595
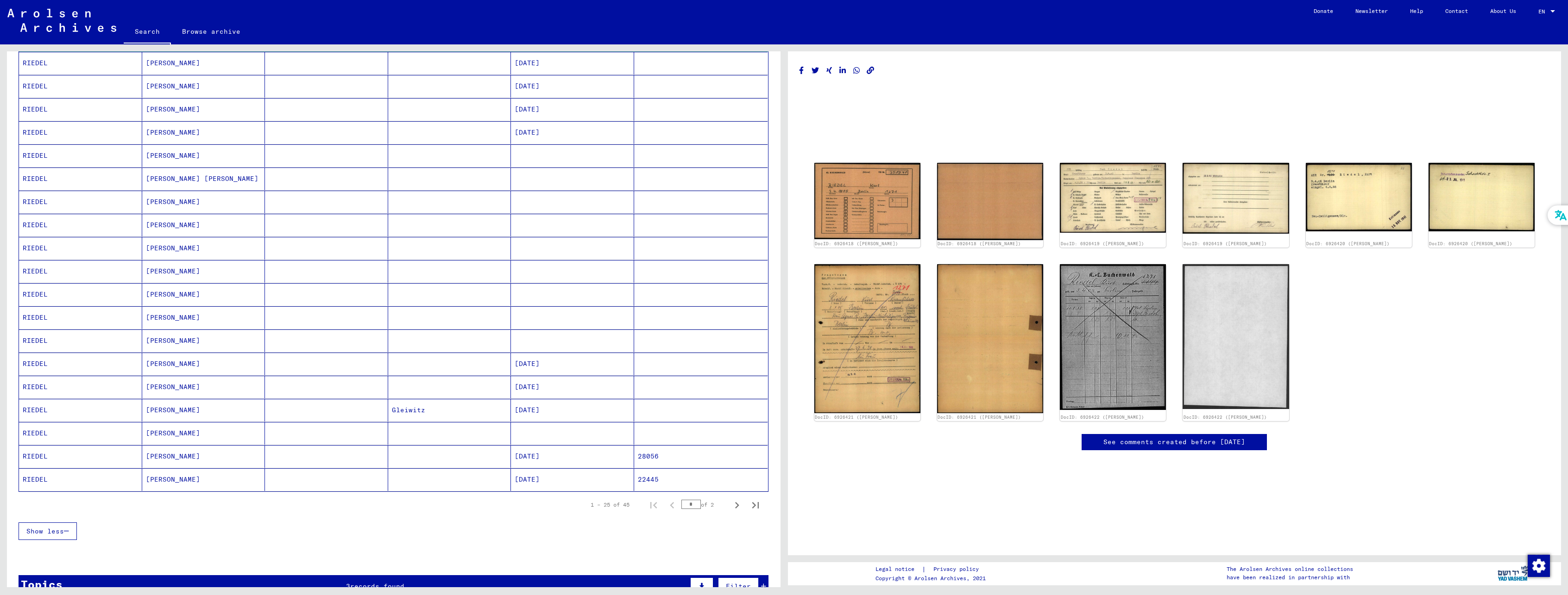
scroll to position [277, 0]
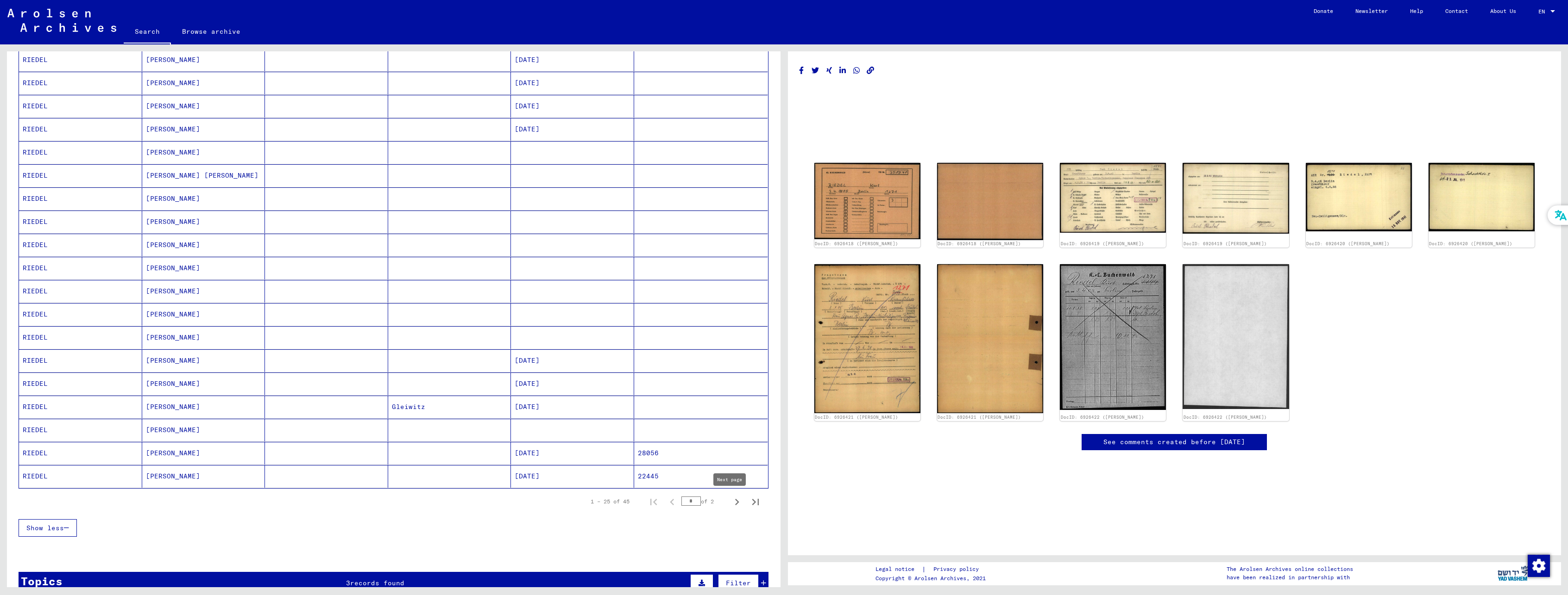
click at [730, 502] on icon "Next page" at bounding box center [737, 502] width 13 height 13
type input "*"
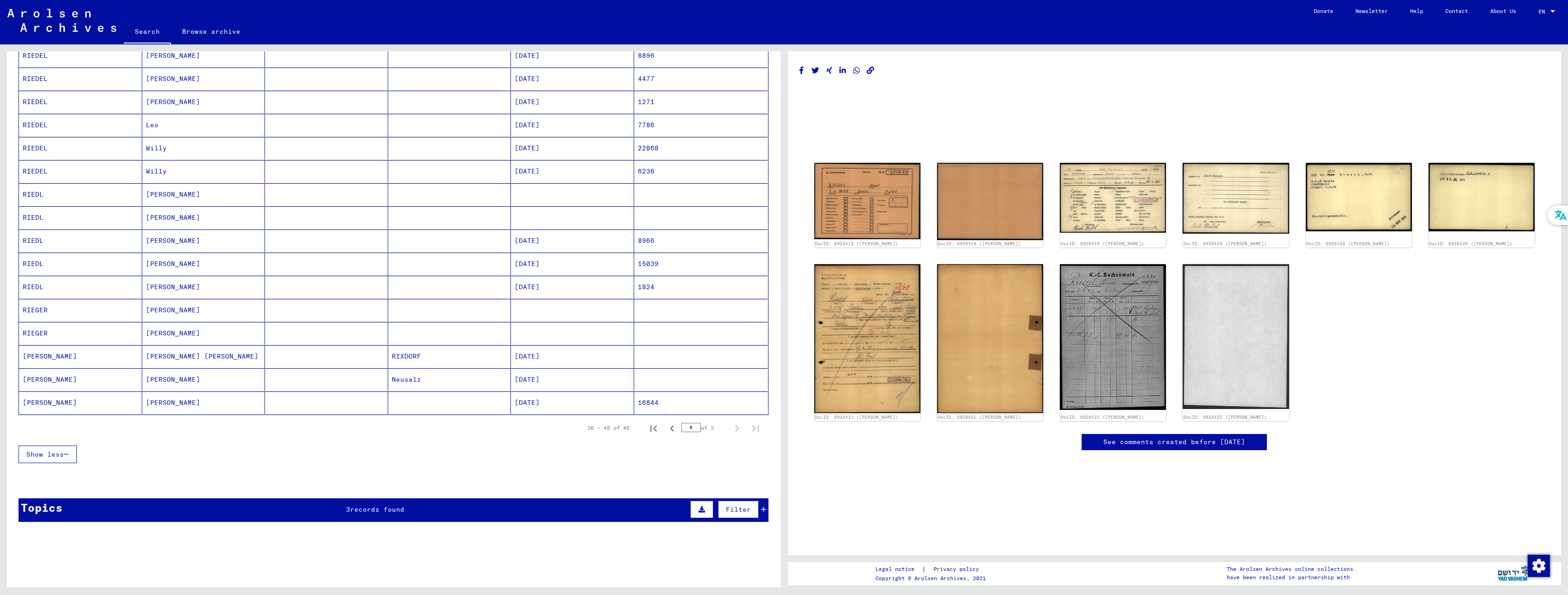
scroll to position [93, 0]
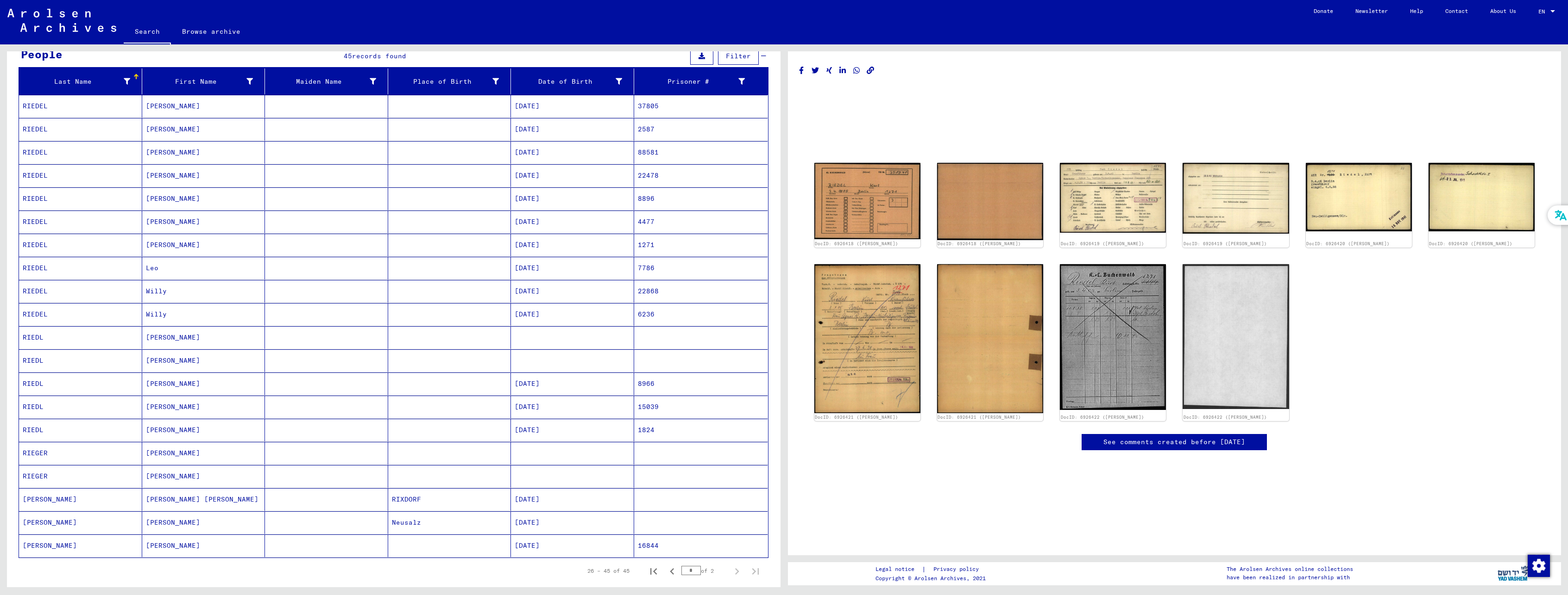
click at [192, 364] on mat-cell "[PERSON_NAME]" at bounding box center [203, 360] width 123 height 22
